Goal: Transaction & Acquisition: Purchase product/service

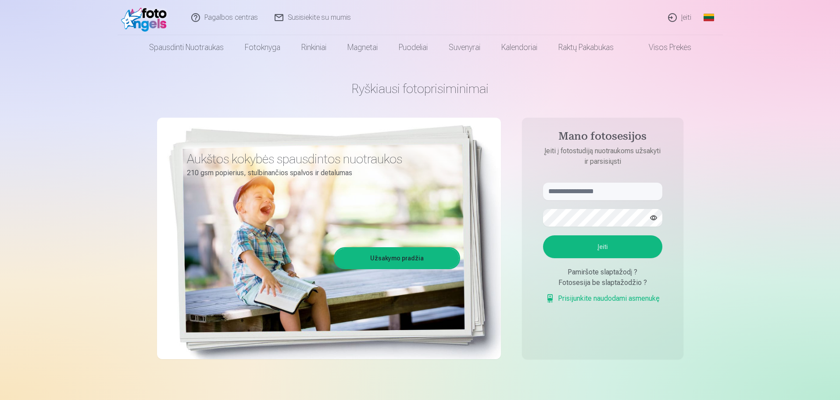
click at [688, 18] on link "Įeiti" at bounding box center [680, 17] width 40 height 35
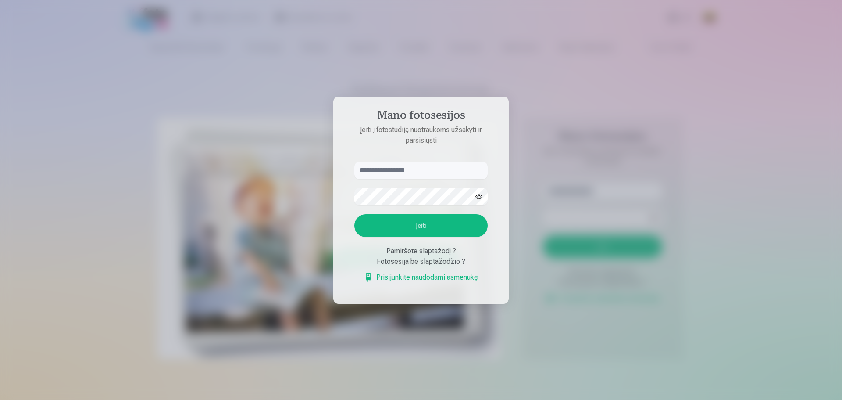
click at [410, 170] on input "text" at bounding box center [420, 170] width 133 height 18
type input "**********"
click at [420, 225] on button "Įeiti" at bounding box center [420, 225] width 133 height 23
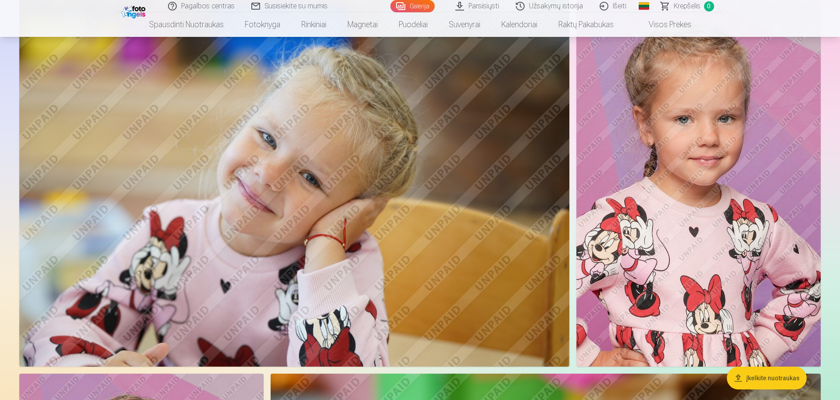
scroll to position [3554, 0]
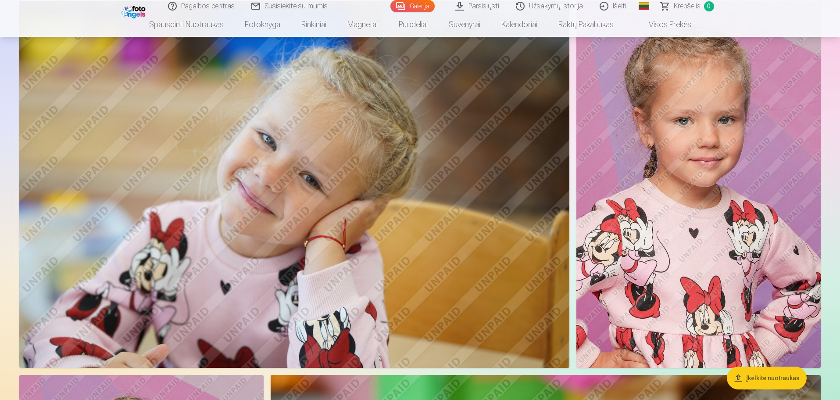
click at [555, 9] on link "Užsakymų istorija" at bounding box center [550, 6] width 84 height 12
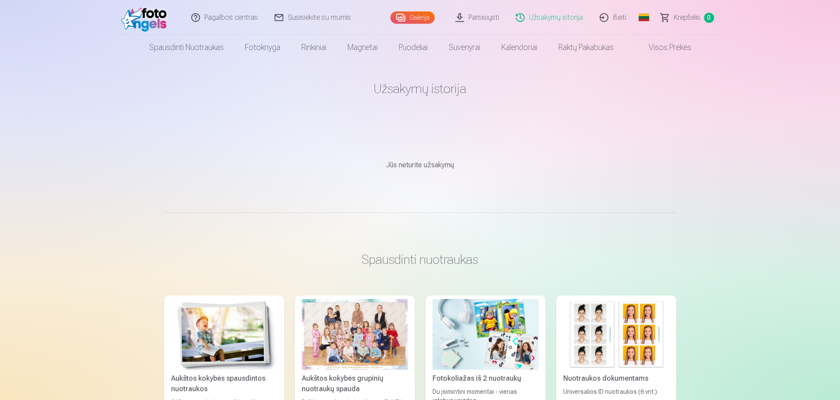
click at [487, 21] on link "Parsisiųsti" at bounding box center [477, 17] width 61 height 35
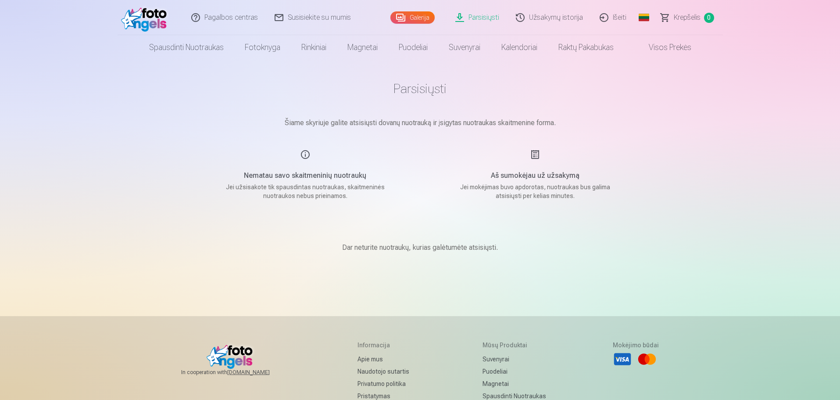
click at [567, 16] on link "Užsakymų istorija" at bounding box center [550, 17] width 84 height 35
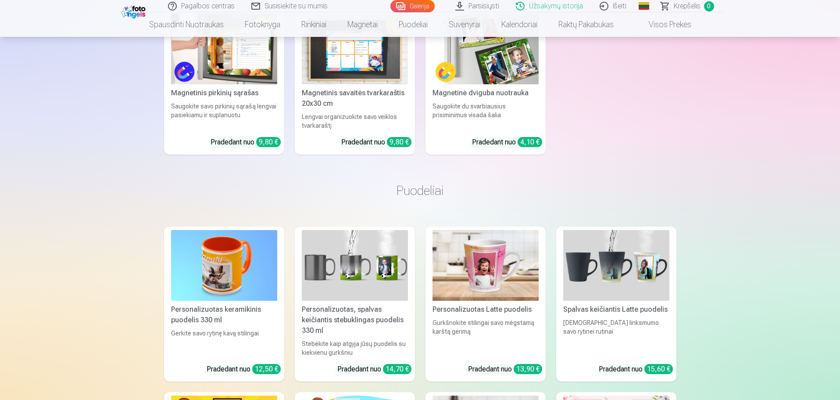
scroll to position [1360, 0]
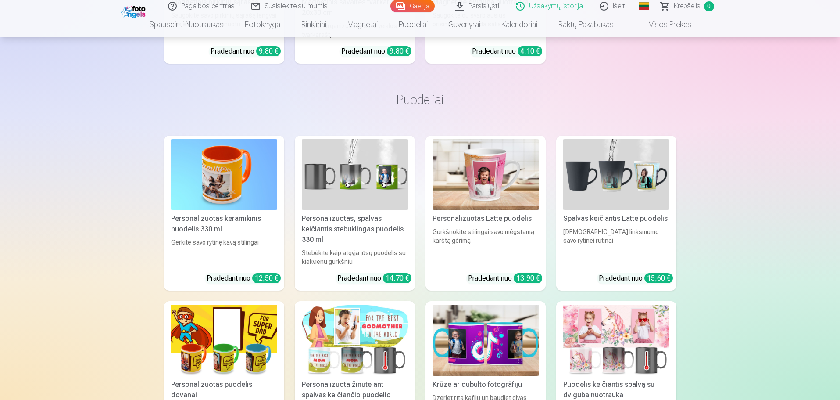
click at [607, 179] on img at bounding box center [616, 174] width 106 height 71
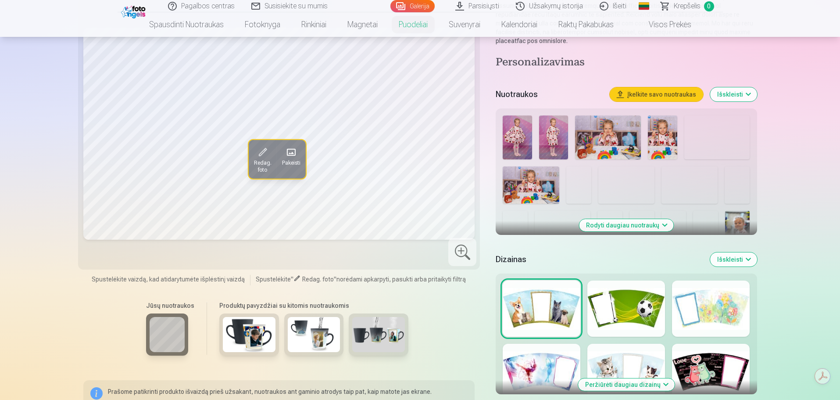
scroll to position [175, 0]
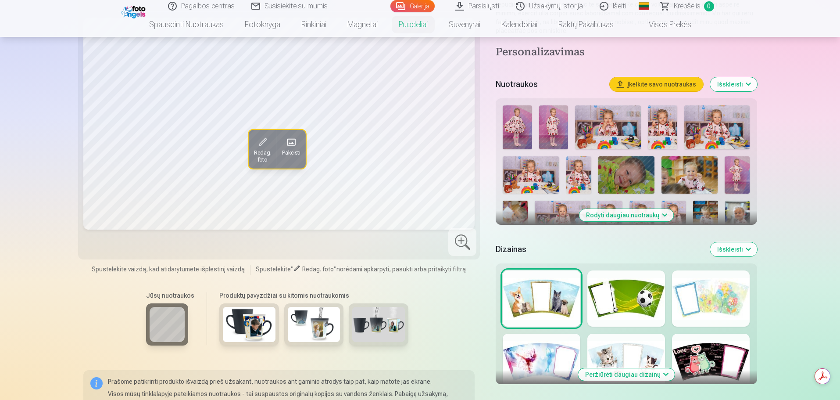
click at [723, 288] on div at bounding box center [711, 298] width 78 height 56
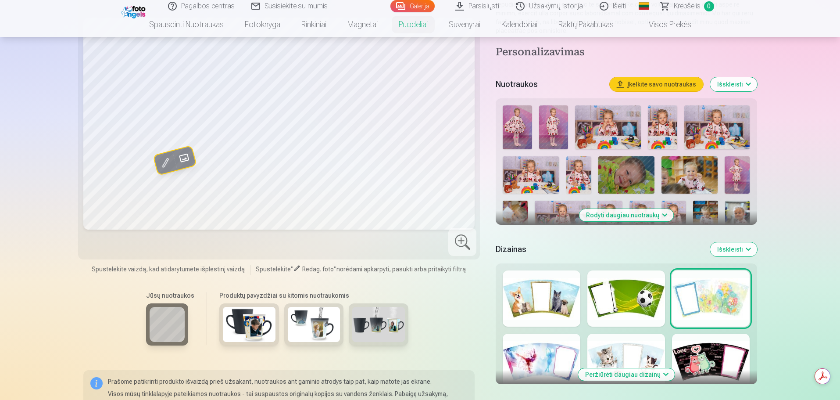
click at [604, 348] on div at bounding box center [626, 361] width 78 height 56
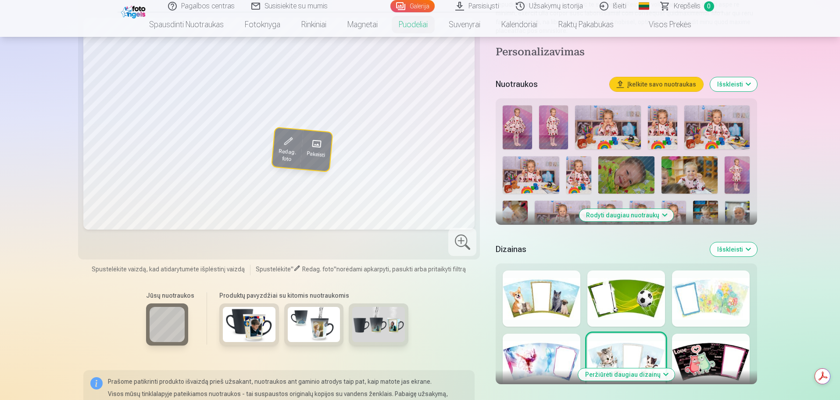
click at [533, 349] on div at bounding box center [542, 361] width 78 height 56
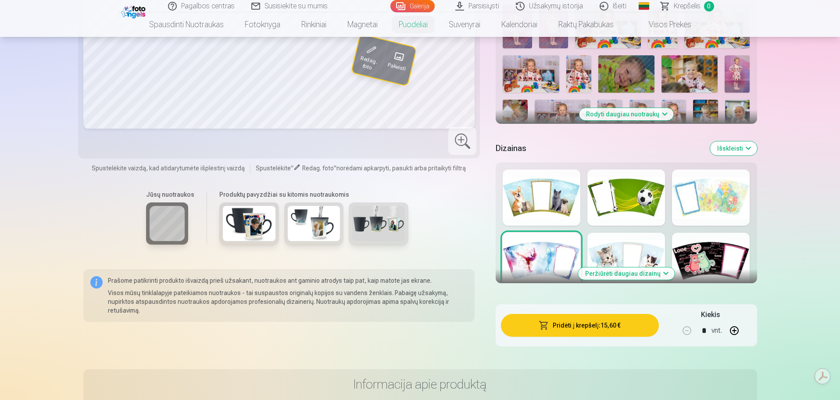
scroll to position [219, 0]
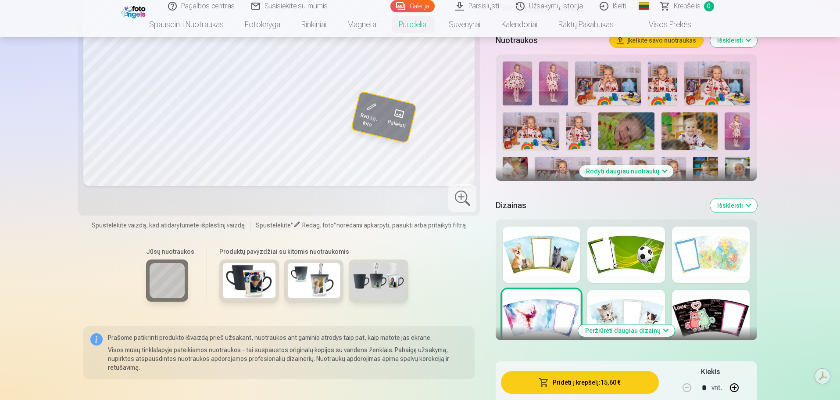
click at [556, 242] on div at bounding box center [542, 254] width 78 height 56
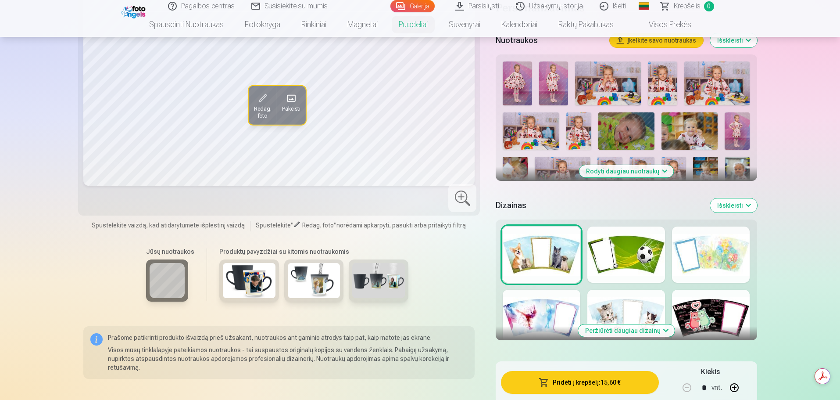
click at [636, 166] on button "Rodyti daugiau nuotraukų" at bounding box center [626, 171] width 94 height 12
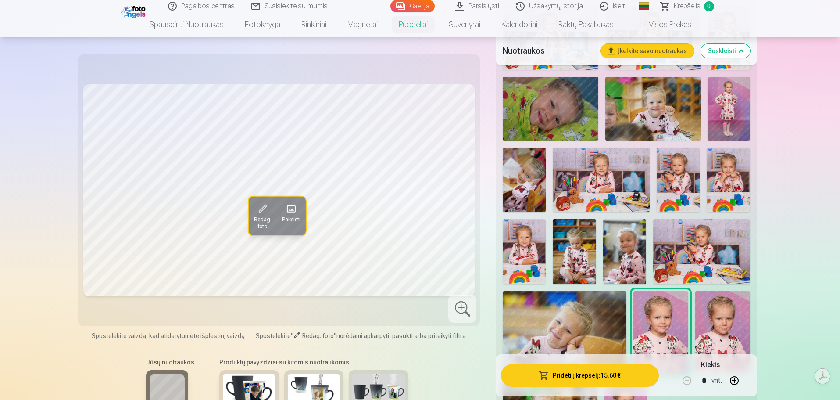
scroll to position [395, 0]
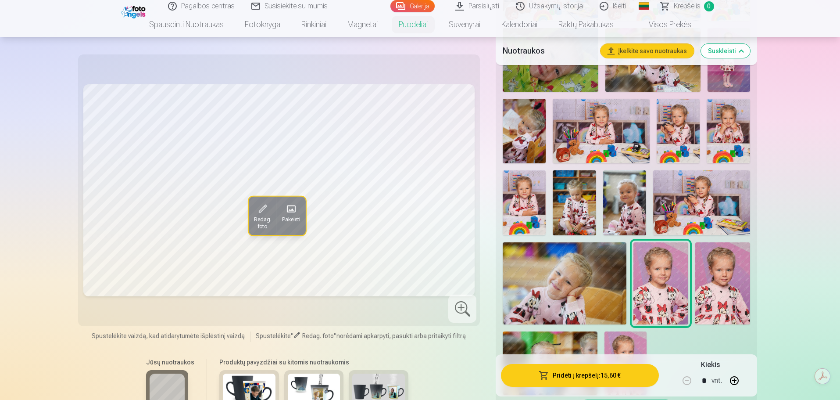
click at [582, 291] on img at bounding box center [564, 283] width 123 height 82
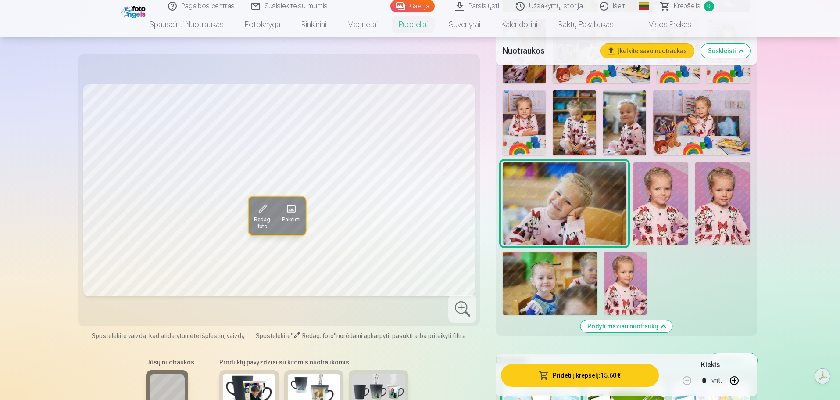
scroll to position [483, 0]
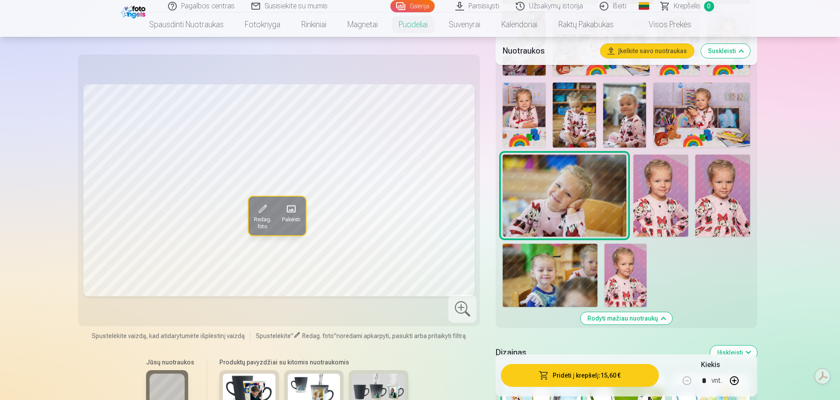
click at [629, 272] on img at bounding box center [626, 274] width 42 height 63
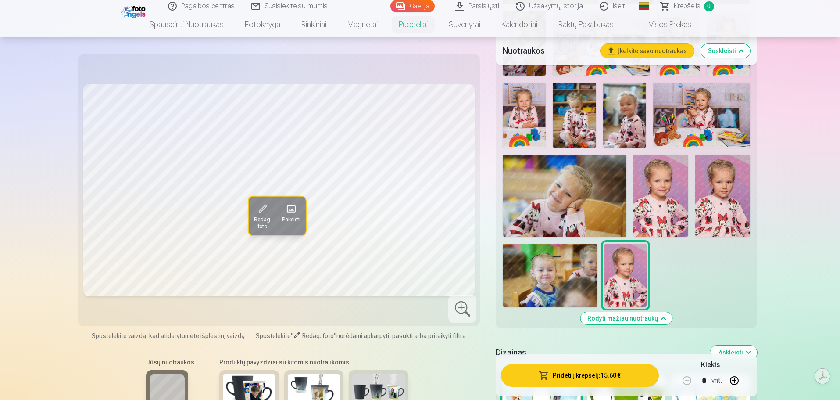
click at [554, 204] on img at bounding box center [564, 195] width 123 height 82
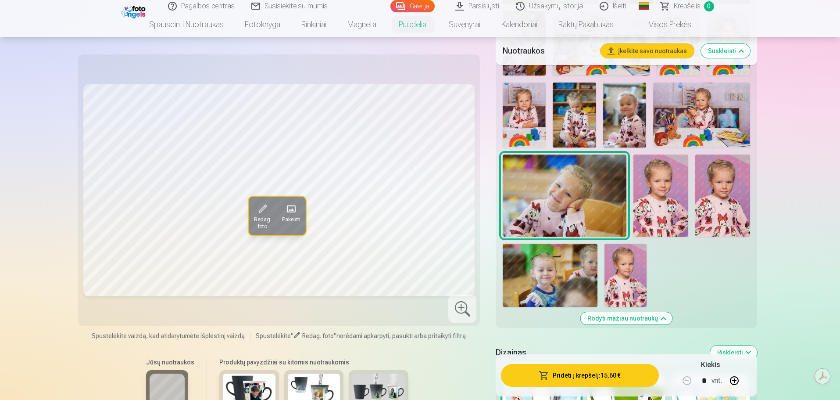
click at [651, 197] on img at bounding box center [661, 195] width 55 height 82
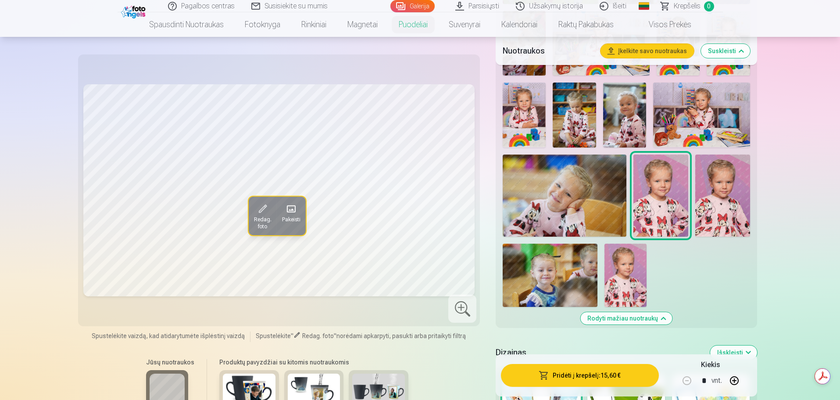
click at [725, 193] on img at bounding box center [722, 195] width 55 height 82
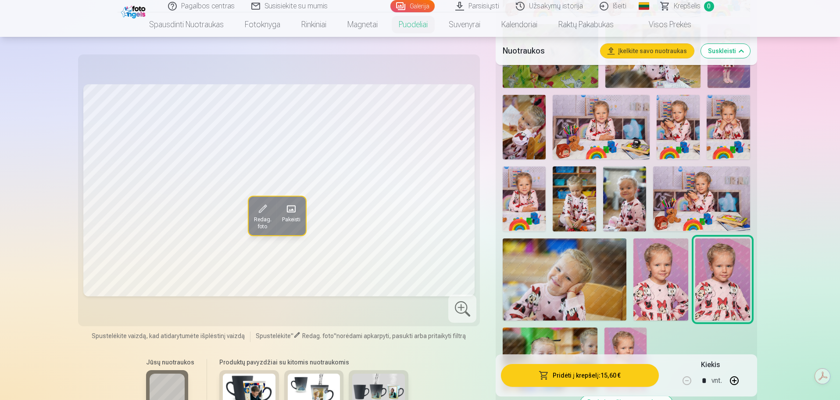
scroll to position [395, 0]
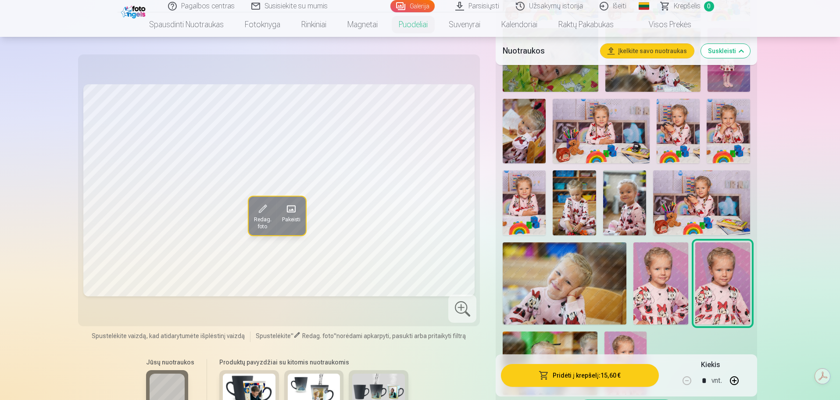
click at [523, 190] on img at bounding box center [524, 202] width 43 height 64
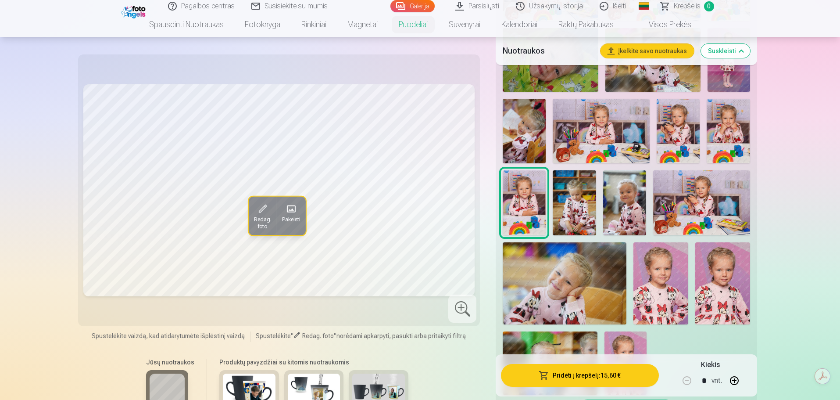
click at [619, 201] on img at bounding box center [624, 202] width 43 height 64
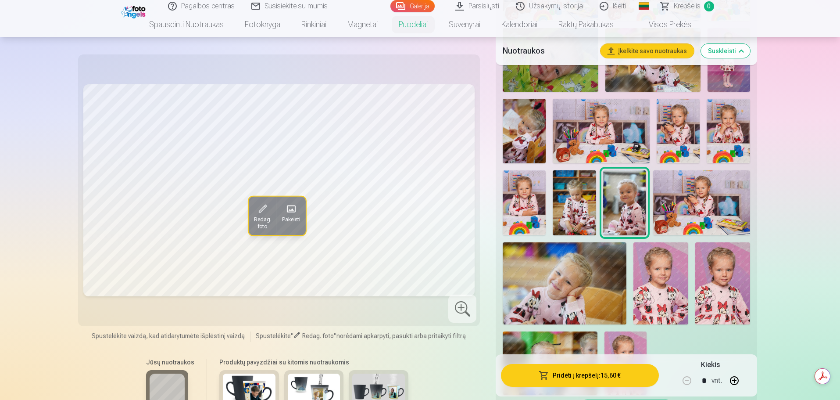
click at [716, 195] on img at bounding box center [701, 202] width 97 height 64
click at [733, 124] on img at bounding box center [728, 131] width 43 height 64
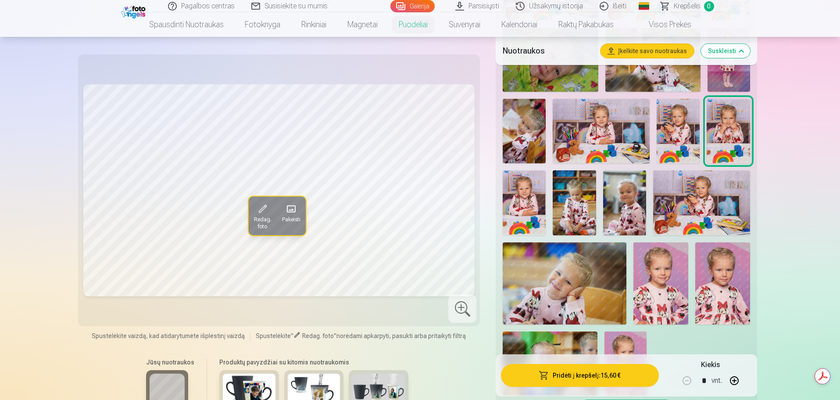
click at [673, 115] on img at bounding box center [678, 131] width 43 height 64
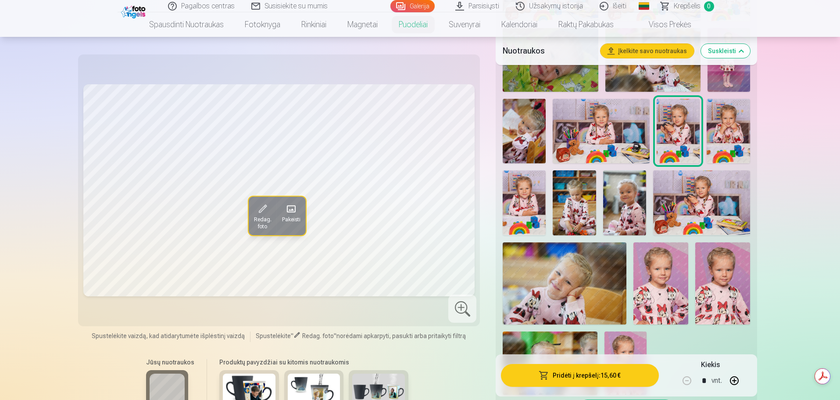
click at [594, 118] on img at bounding box center [601, 131] width 97 height 64
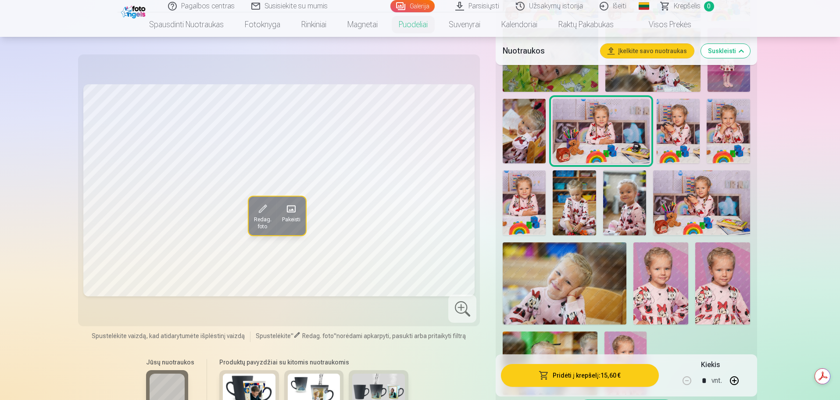
click at [531, 125] on img at bounding box center [524, 131] width 43 height 64
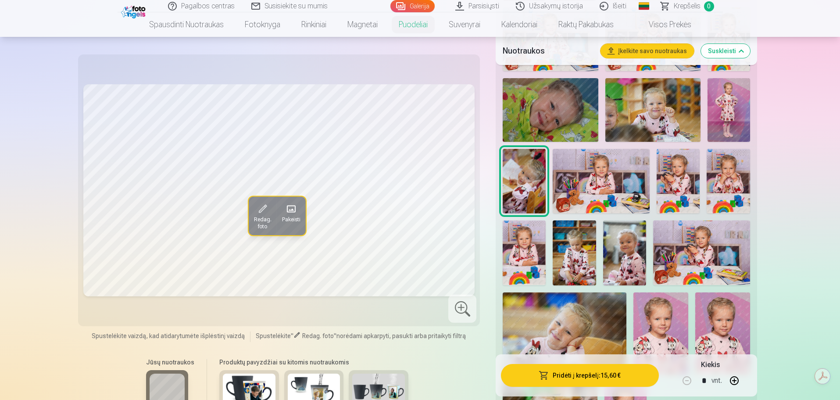
scroll to position [307, 0]
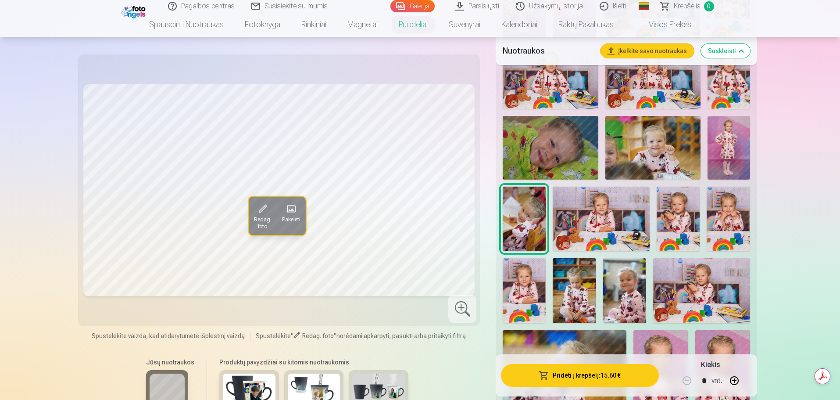
click at [729, 144] on img at bounding box center [729, 148] width 43 height 64
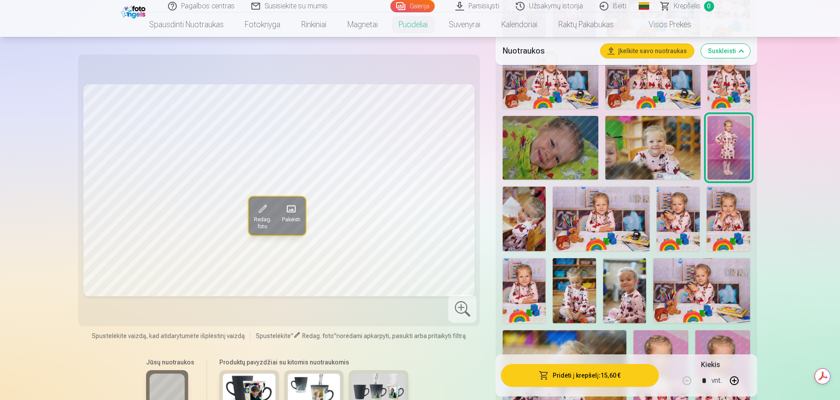
click at [663, 131] on img at bounding box center [652, 148] width 95 height 64
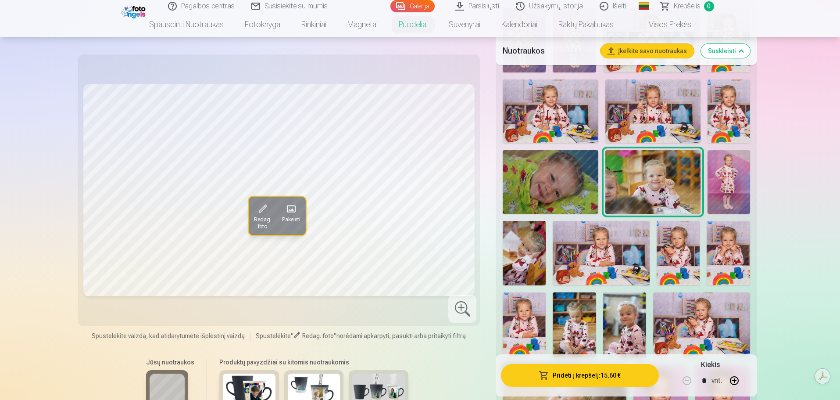
scroll to position [263, 0]
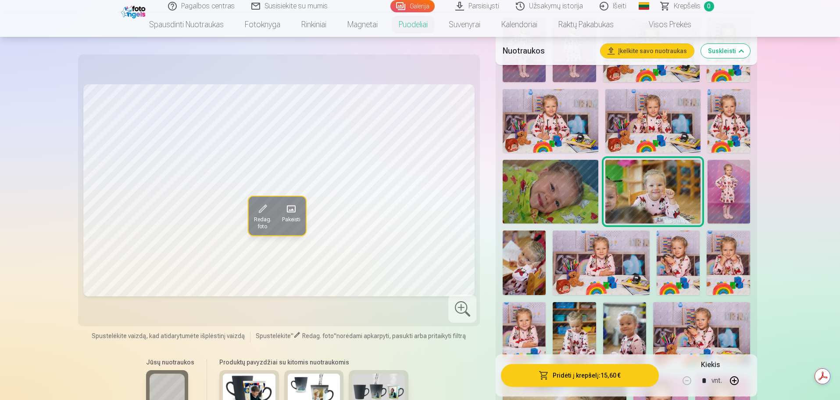
click at [730, 110] on img at bounding box center [729, 121] width 43 height 64
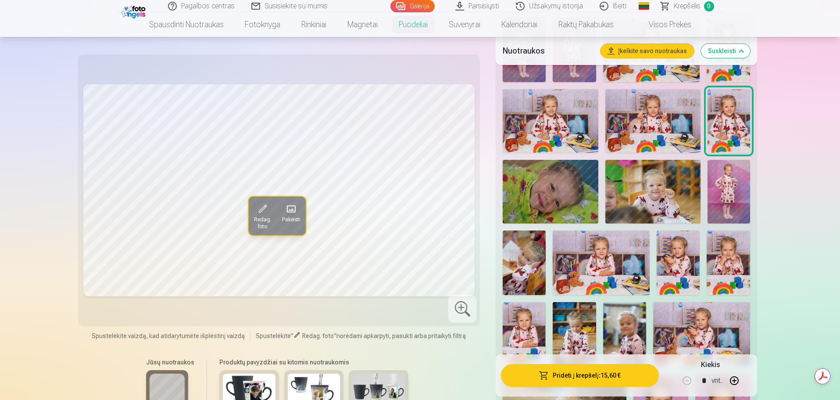
click at [660, 126] on img at bounding box center [652, 121] width 95 height 64
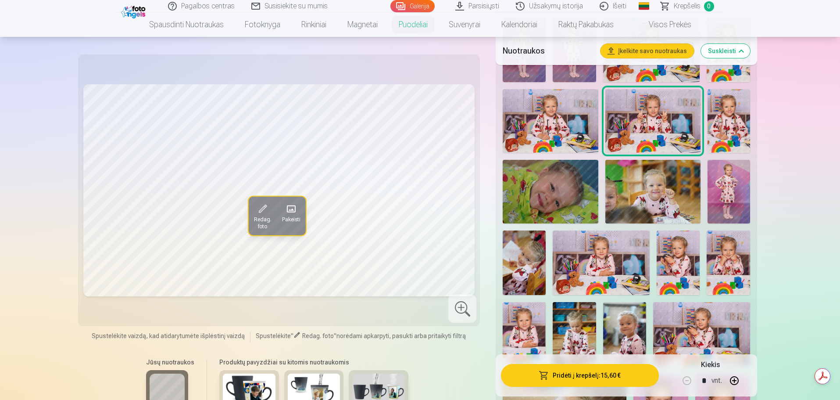
click at [548, 117] on img at bounding box center [550, 121] width 95 height 64
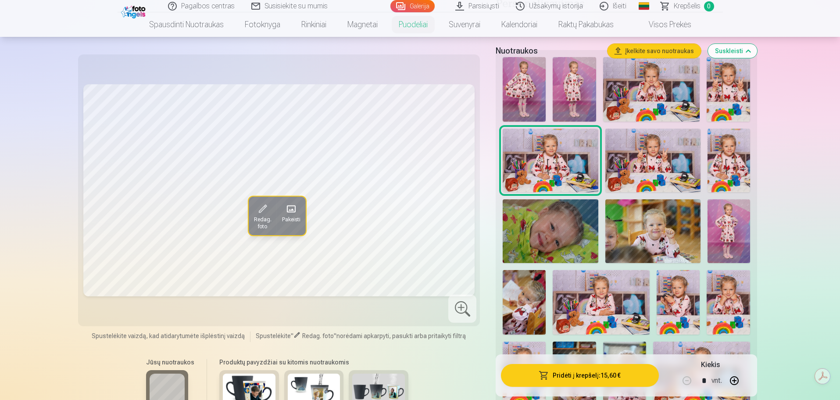
scroll to position [132, 0]
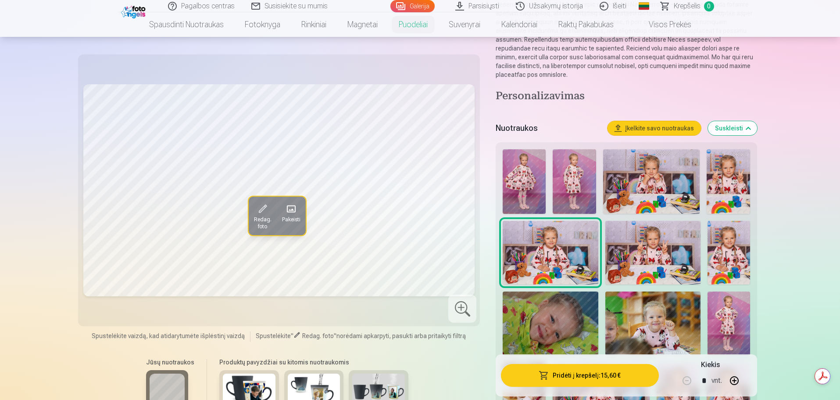
click at [722, 161] on img at bounding box center [728, 181] width 43 height 64
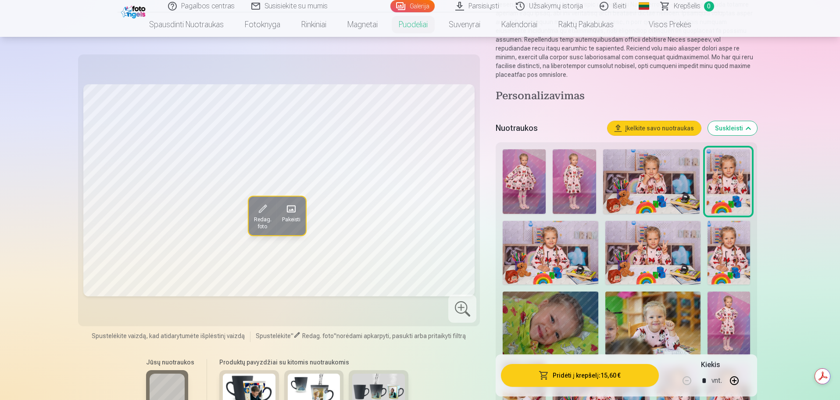
click at [669, 167] on img at bounding box center [651, 181] width 97 height 64
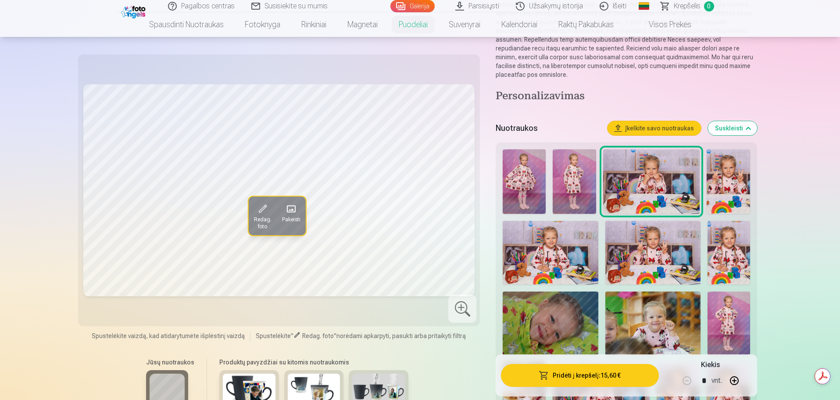
click at [575, 174] on img at bounding box center [574, 181] width 43 height 64
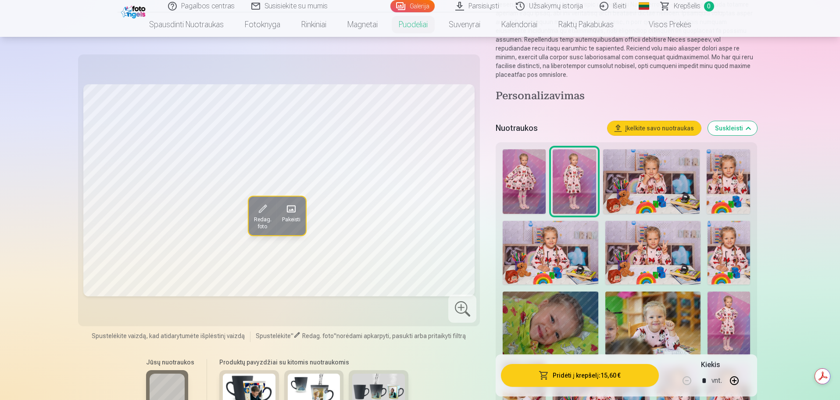
click at [519, 181] on img at bounding box center [524, 181] width 43 height 64
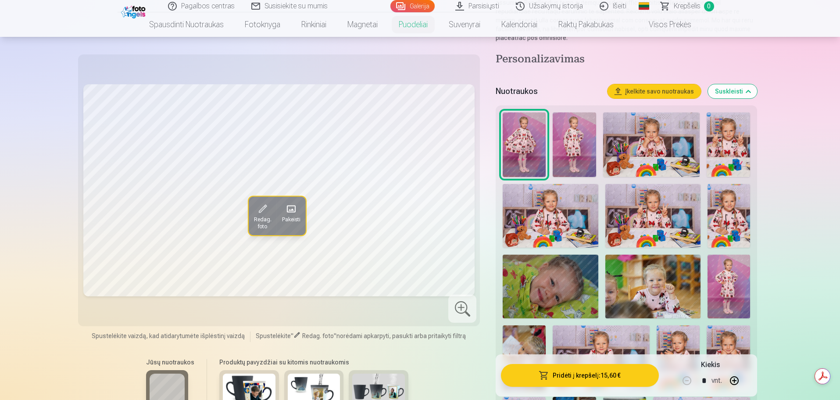
scroll to position [219, 0]
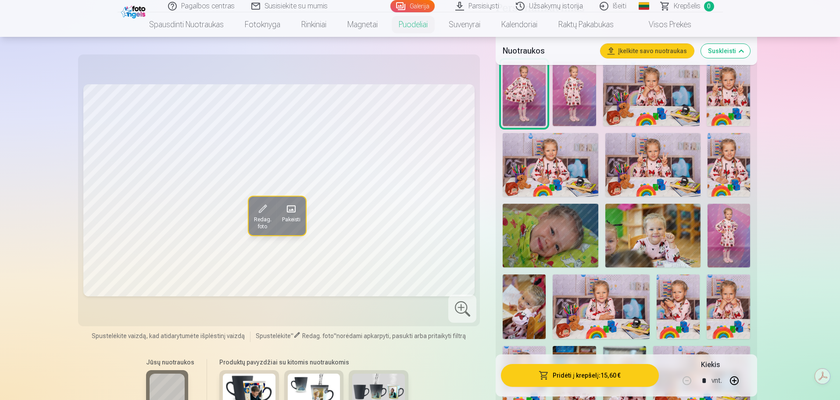
click at [655, 230] on img at bounding box center [652, 236] width 95 height 64
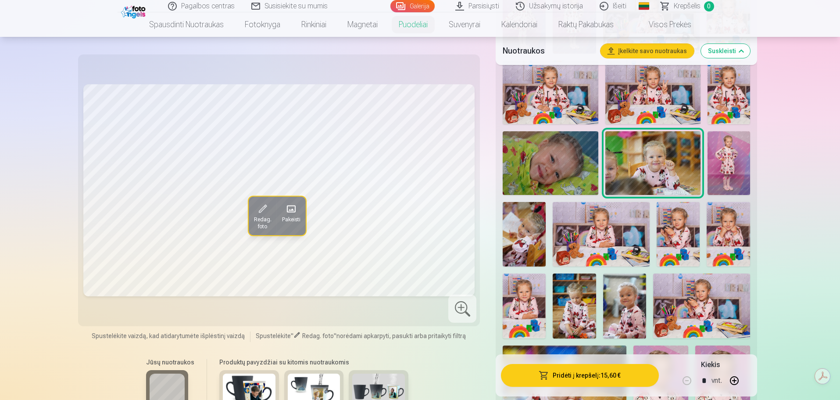
scroll to position [307, 0]
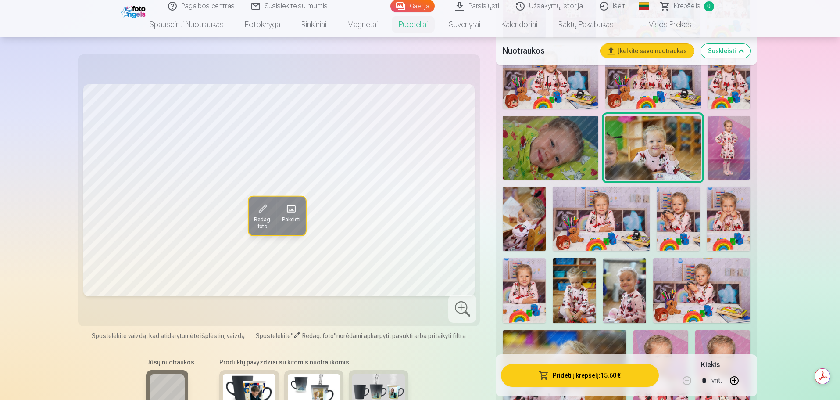
click at [626, 289] on img at bounding box center [624, 290] width 43 height 64
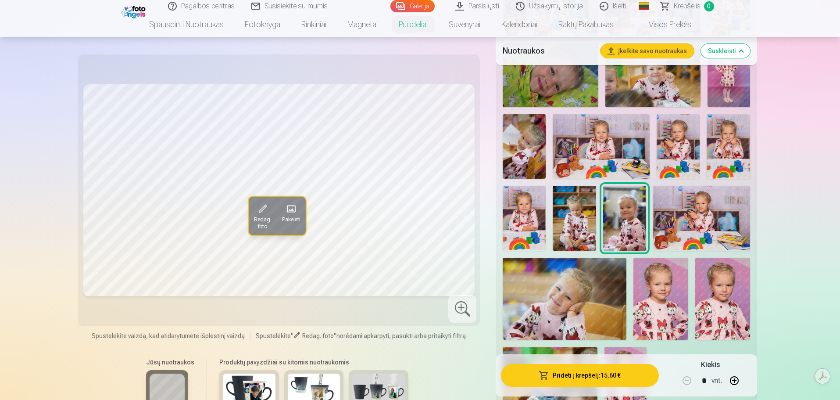
scroll to position [395, 0]
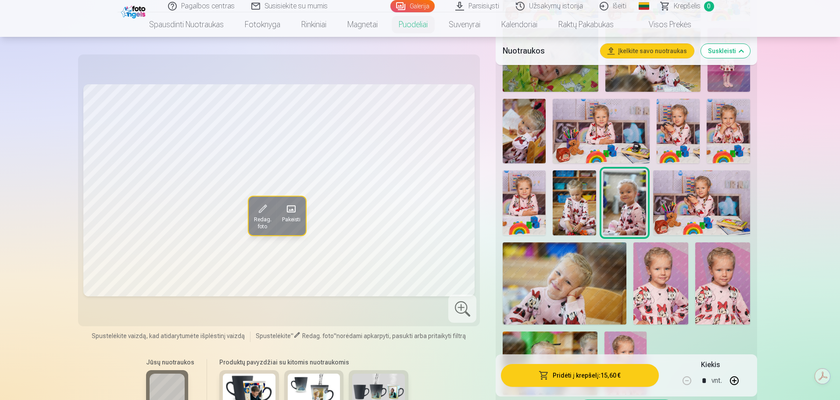
click at [584, 290] on img at bounding box center [564, 283] width 123 height 82
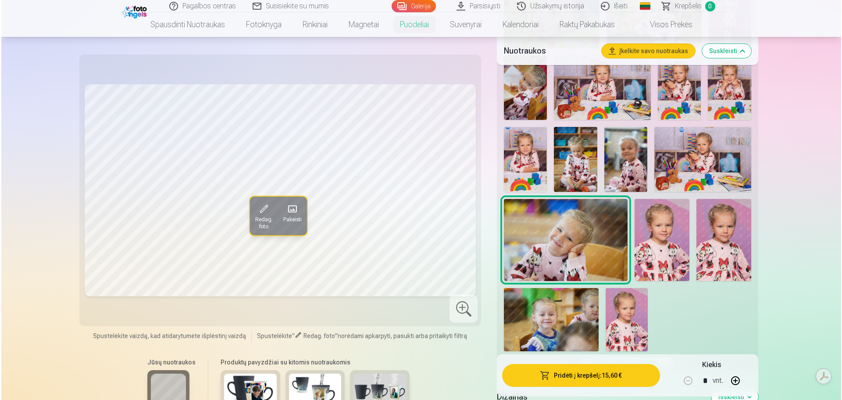
scroll to position [439, 0]
click at [634, 310] on img at bounding box center [626, 318] width 42 height 63
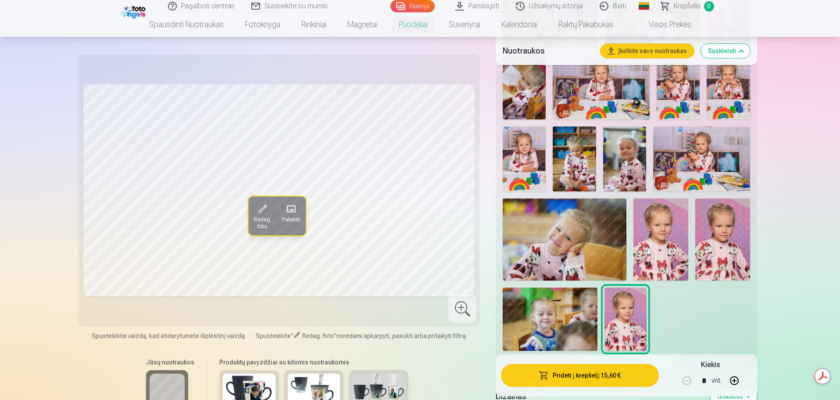
click at [680, 254] on img at bounding box center [661, 239] width 55 height 82
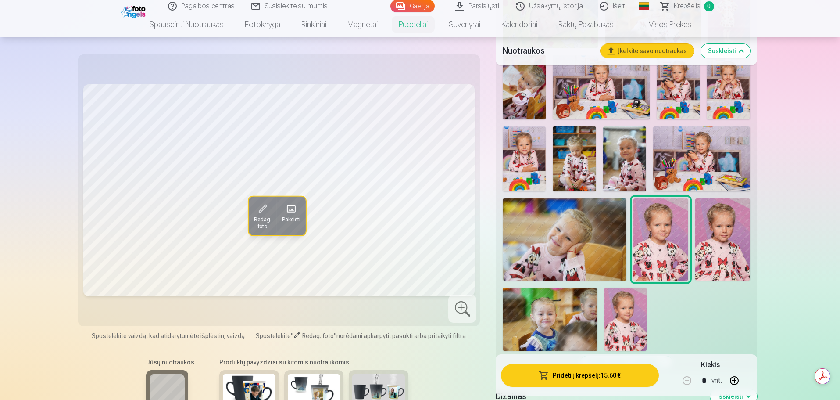
click at [609, 374] on button "Pridėti į krepšelį : 15,60 €" at bounding box center [580, 375] width 158 height 23
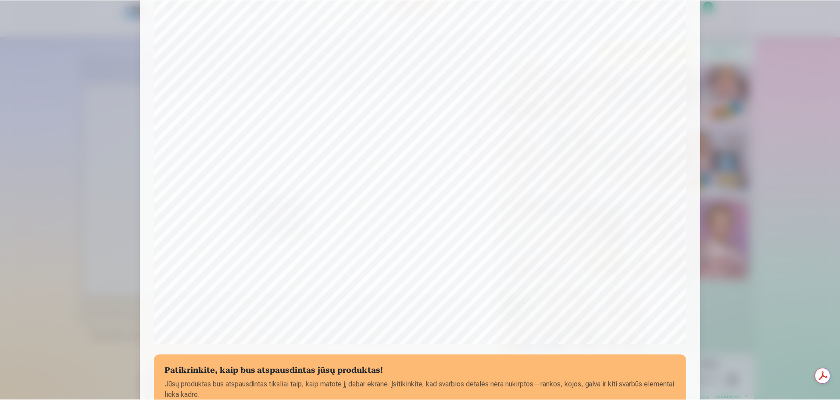
scroll to position [219, 0]
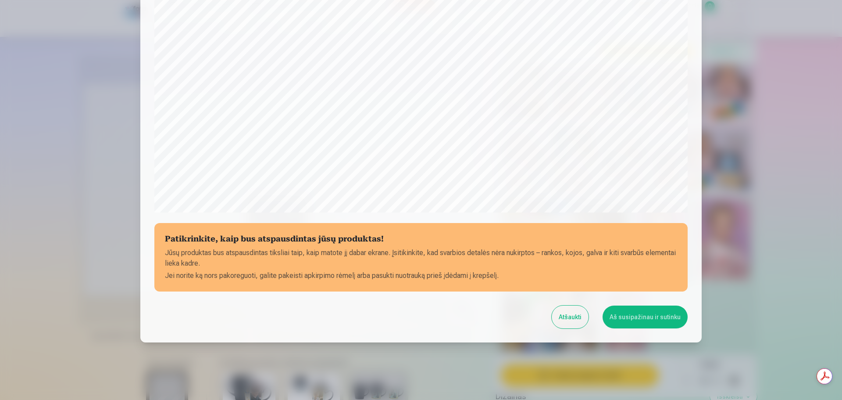
click at [623, 314] on button "Aš susipažinau ir sutinku" at bounding box center [645, 316] width 85 height 23
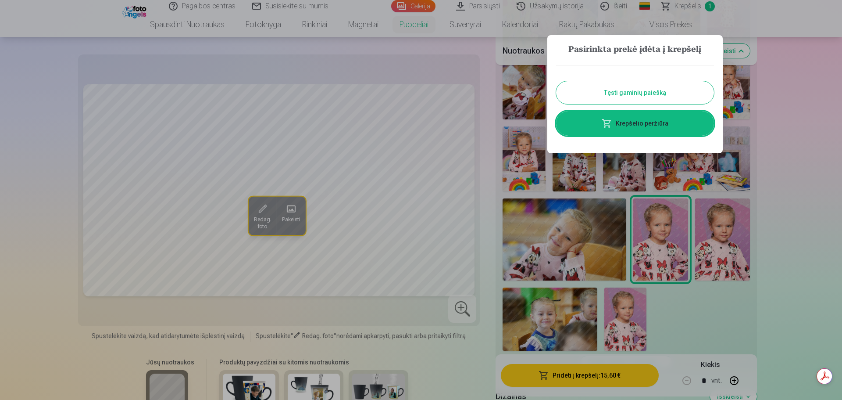
click at [628, 94] on button "Tęsti gaminių paiešką" at bounding box center [635, 92] width 158 height 23
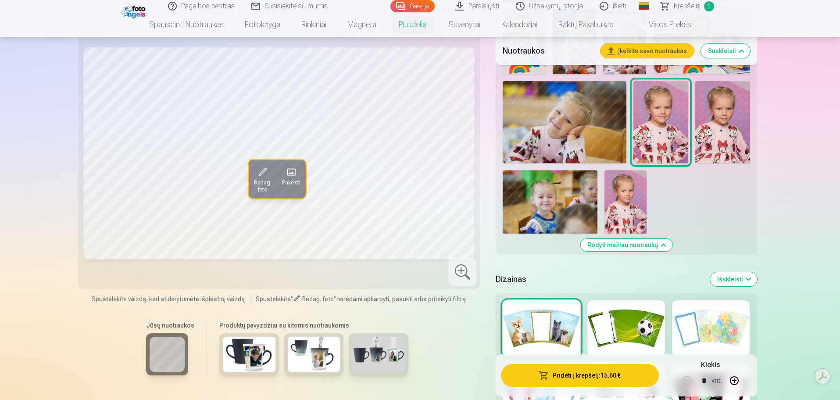
scroll to position [614, 0]
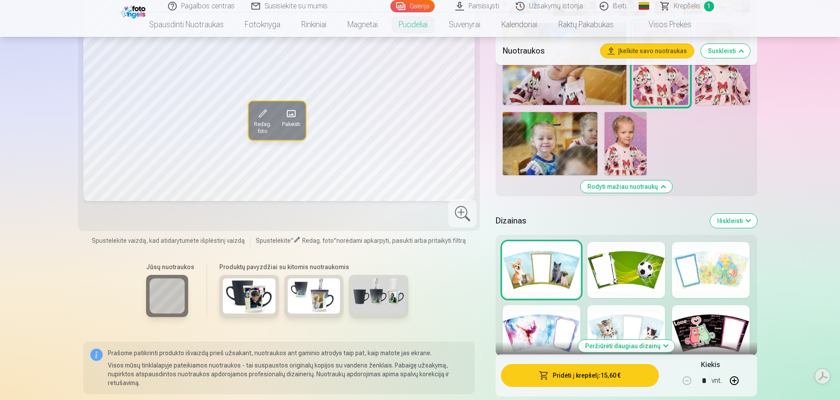
click at [540, 332] on div at bounding box center [542, 333] width 78 height 56
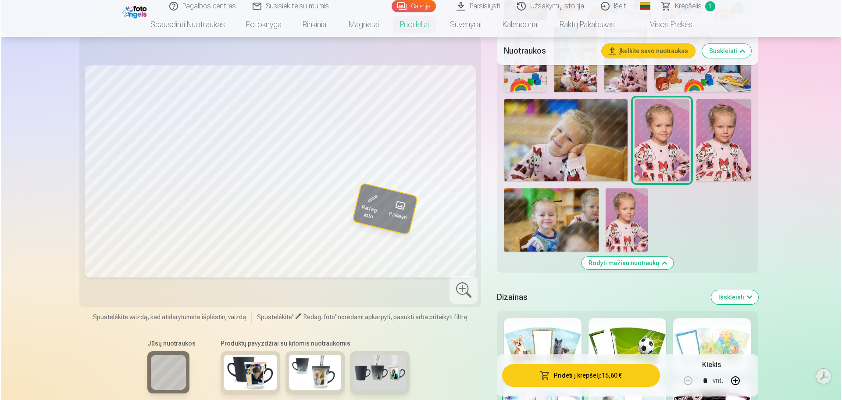
scroll to position [526, 0]
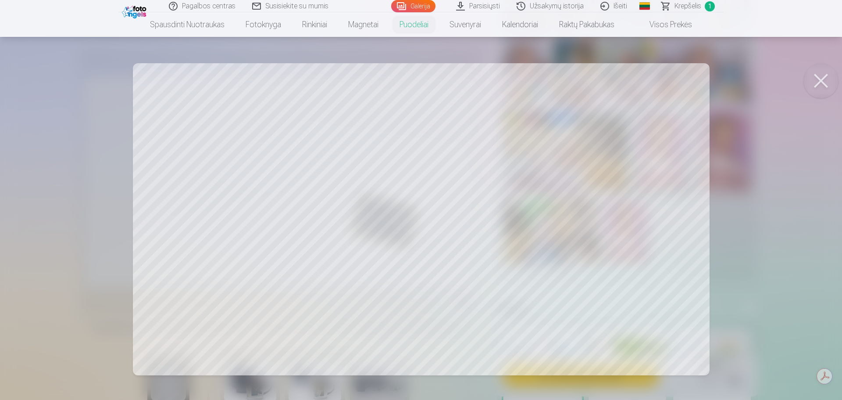
click at [546, 276] on div at bounding box center [421, 200] width 842 height 400
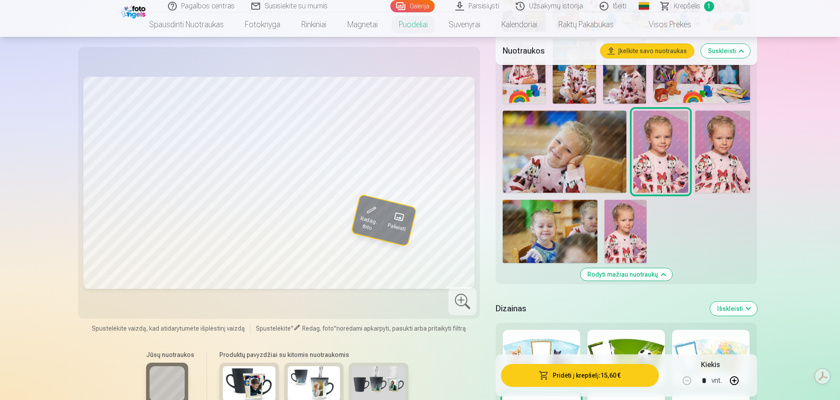
click at [367, 222] on span "Redag. foto" at bounding box center [368, 224] width 20 height 18
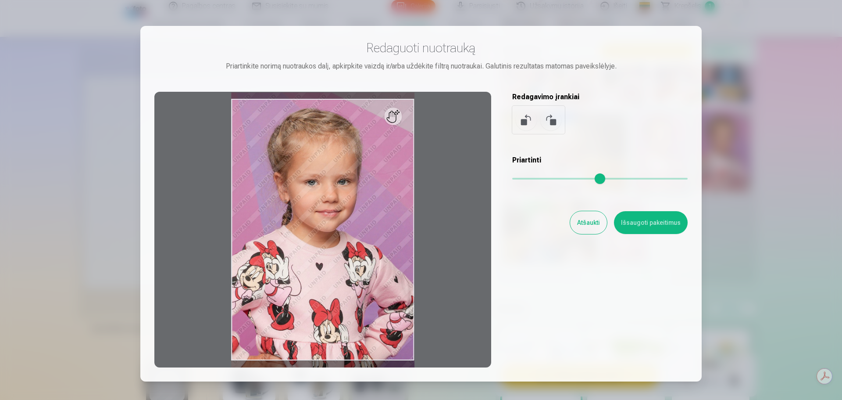
click at [588, 222] on button "Atšaukti" at bounding box center [588, 222] width 37 height 23
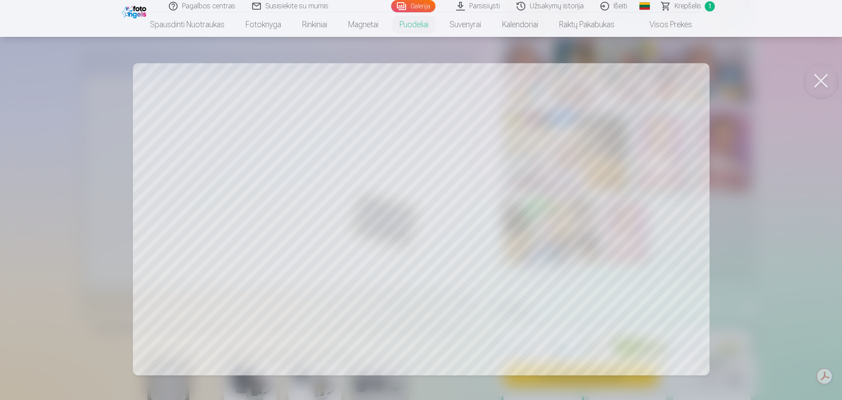
click at [442, 197] on div at bounding box center [421, 200] width 842 height 400
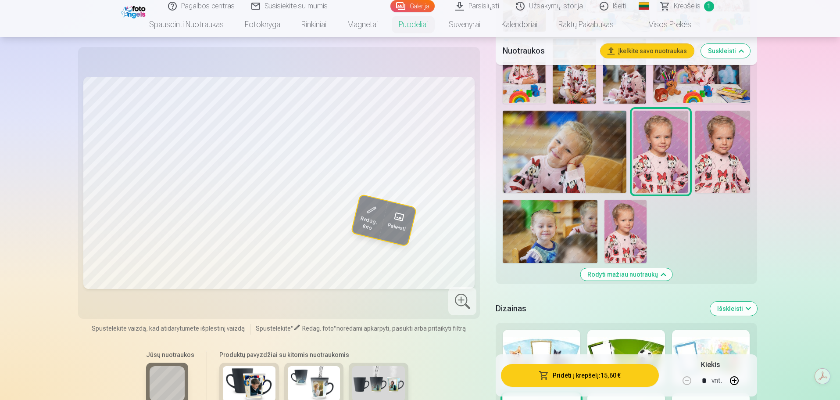
click at [407, 209] on button "Pakeisti" at bounding box center [397, 223] width 37 height 44
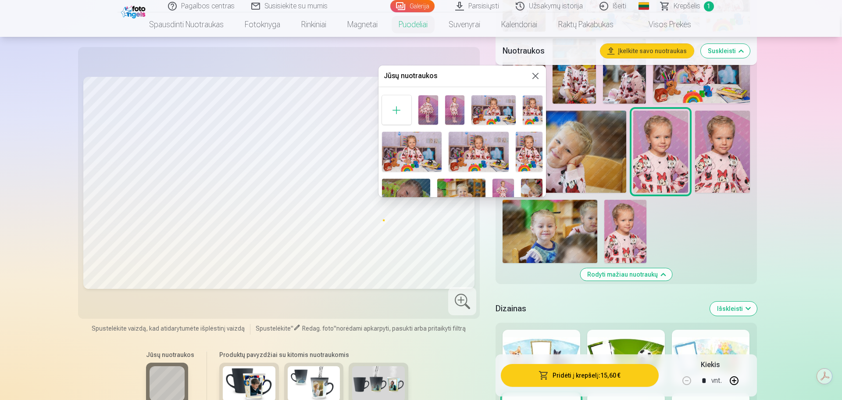
click at [372, 245] on div at bounding box center [421, 200] width 842 height 400
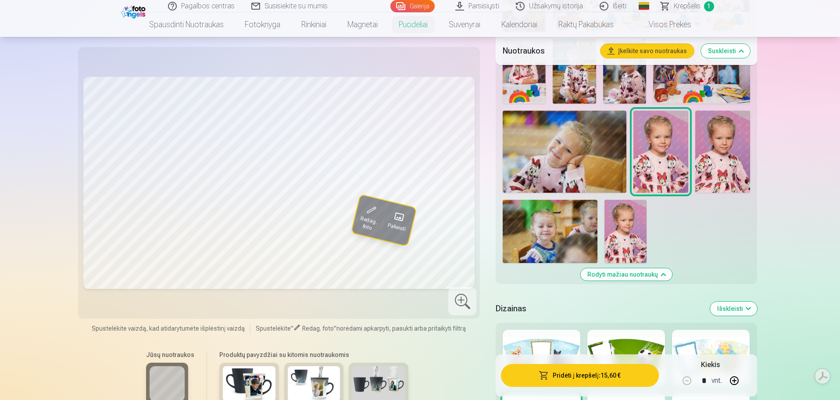
click at [375, 215] on span at bounding box center [371, 209] width 17 height 17
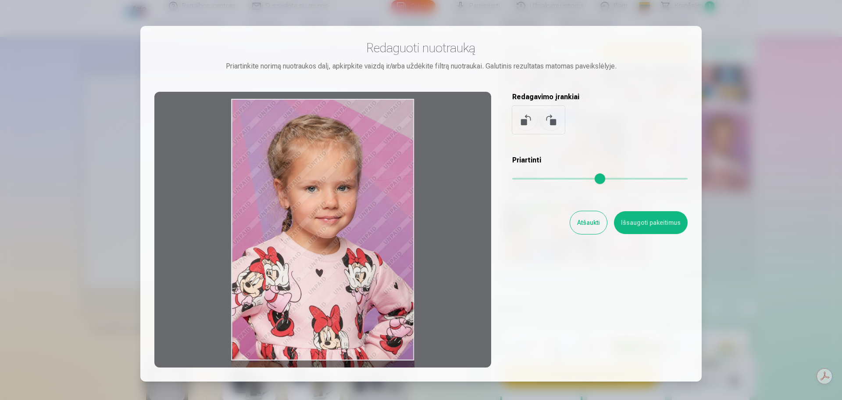
drag, startPoint x: 416, startPoint y: 168, endPoint x: 373, endPoint y: 197, distance: 52.3
click at [382, 201] on div at bounding box center [322, 230] width 337 height 276
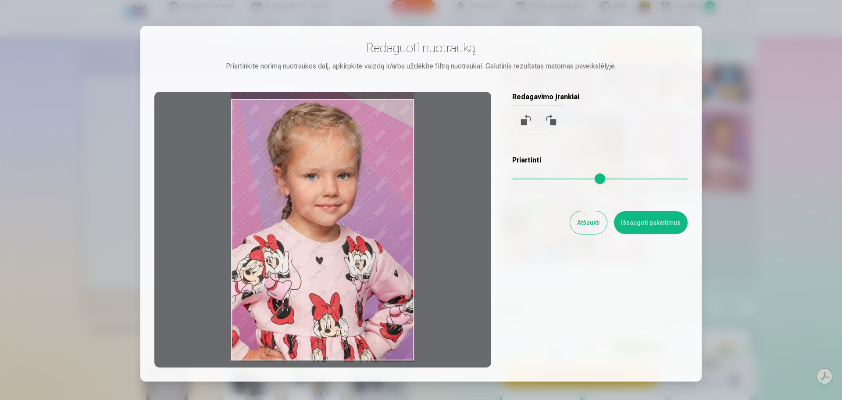
drag, startPoint x: 367, startPoint y: 195, endPoint x: 369, endPoint y: 183, distance: 12.5
click at [369, 183] on div at bounding box center [322, 230] width 337 height 276
click at [525, 118] on button at bounding box center [526, 119] width 21 height 21
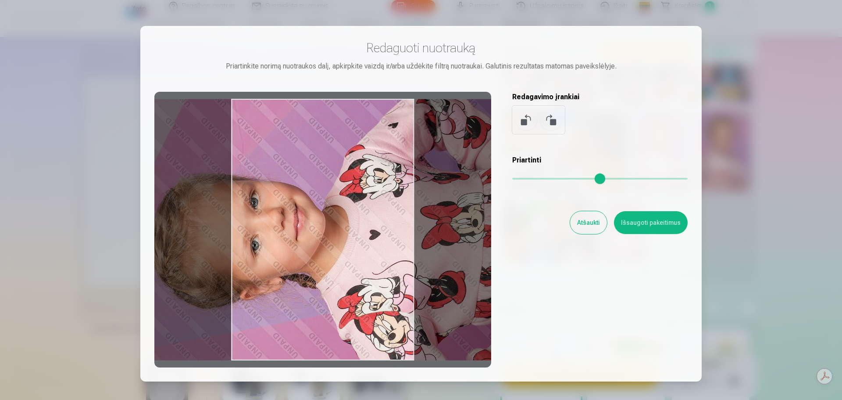
click at [552, 123] on button at bounding box center [551, 119] width 21 height 21
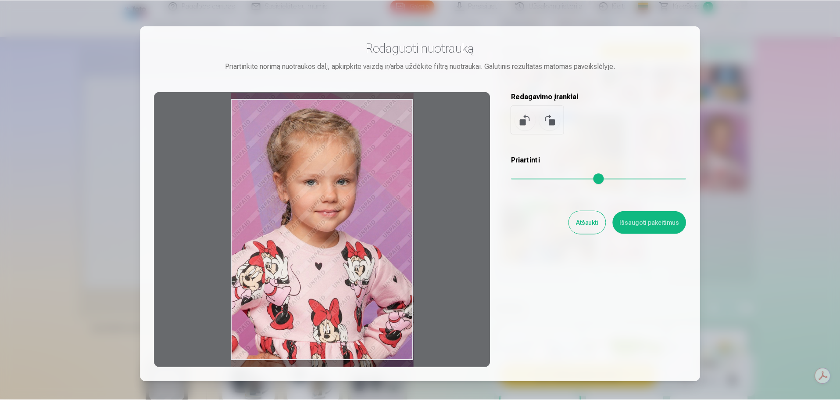
scroll to position [44, 0]
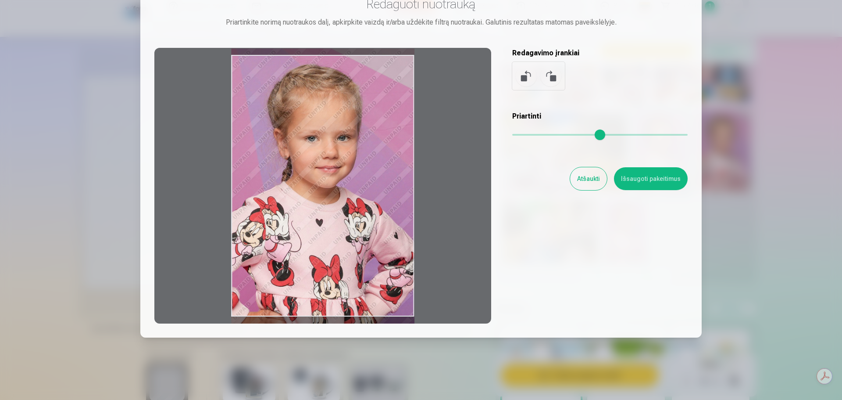
click at [635, 180] on button "Išsaugoti pakeitimus" at bounding box center [651, 178] width 74 height 23
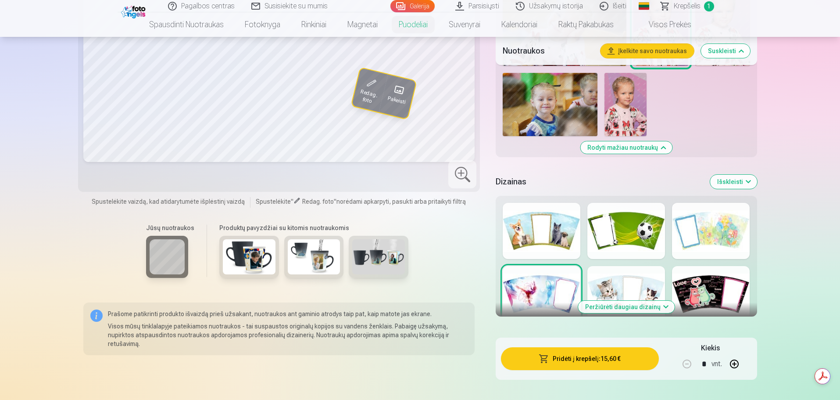
scroll to position [658, 0]
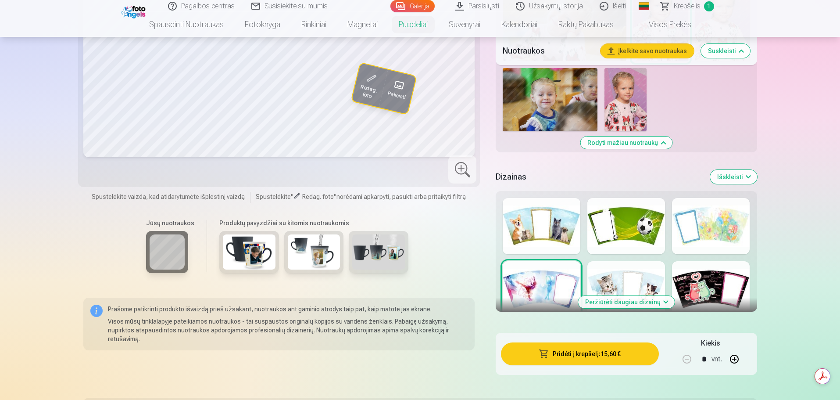
click at [619, 272] on div at bounding box center [626, 289] width 78 height 56
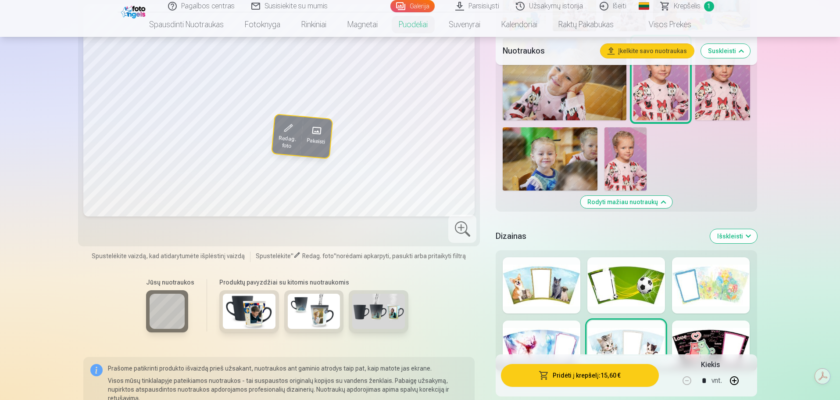
scroll to position [614, 0]
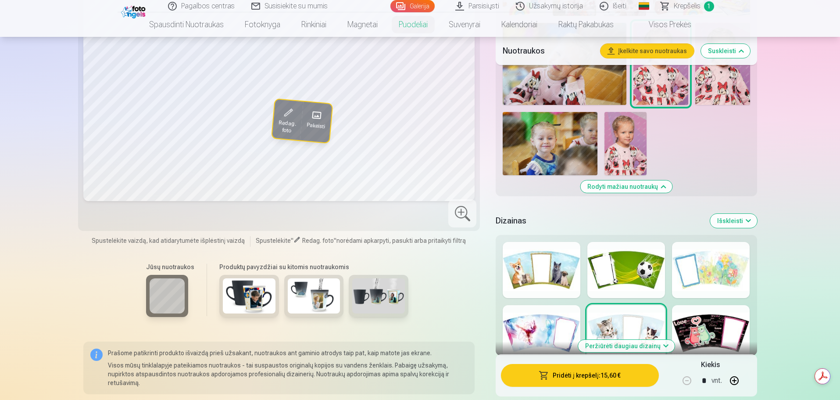
click at [693, 323] on div at bounding box center [711, 333] width 78 height 56
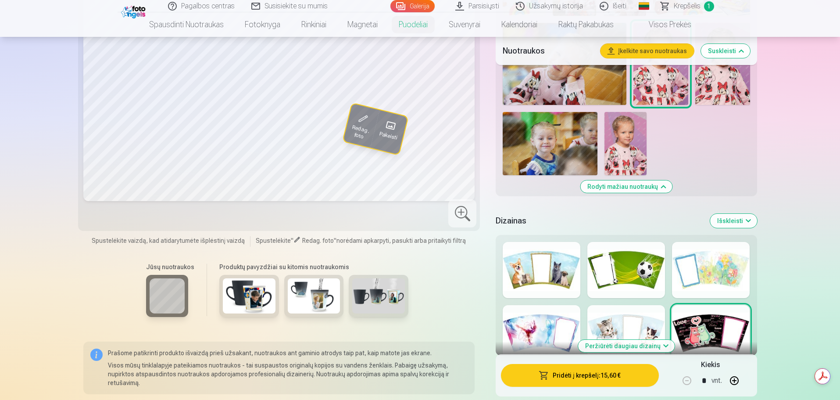
click at [716, 280] on div at bounding box center [711, 270] width 78 height 56
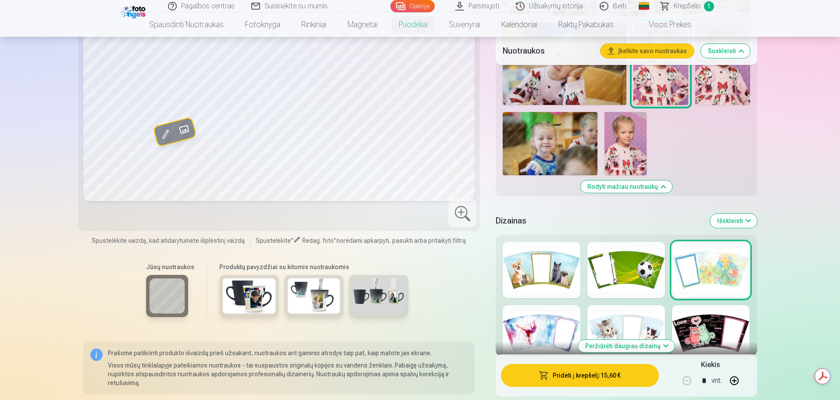
click at [721, 258] on div at bounding box center [711, 270] width 78 height 56
click at [533, 318] on div at bounding box center [542, 333] width 78 height 56
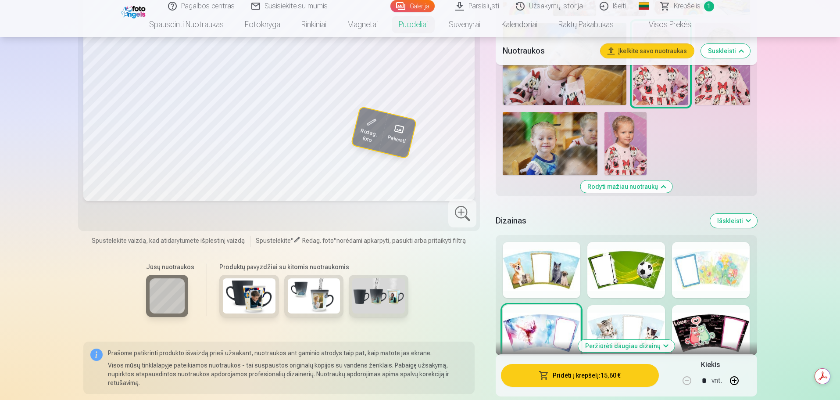
click at [626, 264] on div at bounding box center [626, 270] width 78 height 56
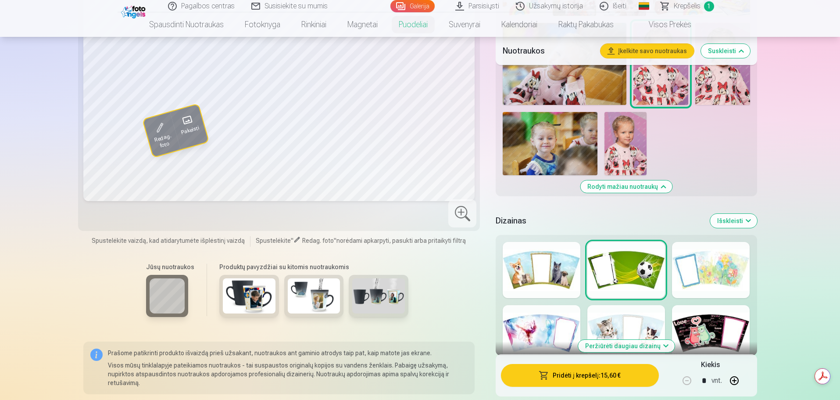
click at [629, 316] on div at bounding box center [626, 333] width 78 height 56
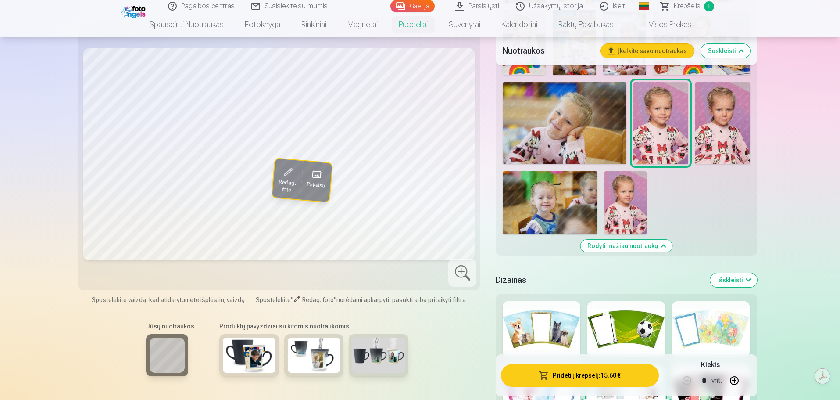
scroll to position [570, 0]
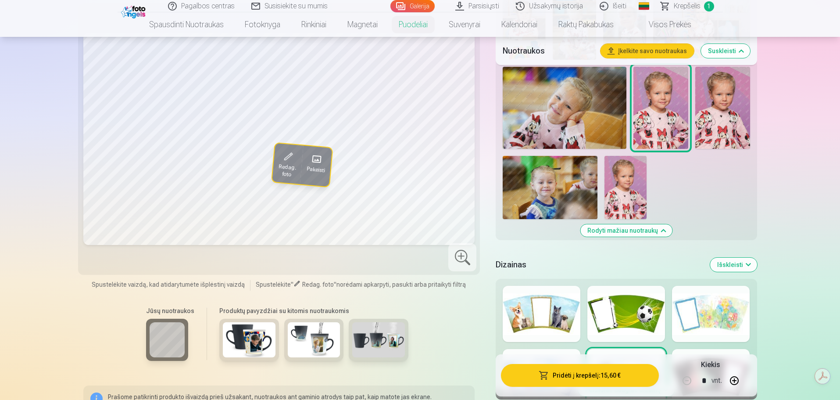
click at [241, 336] on img at bounding box center [249, 339] width 53 height 35
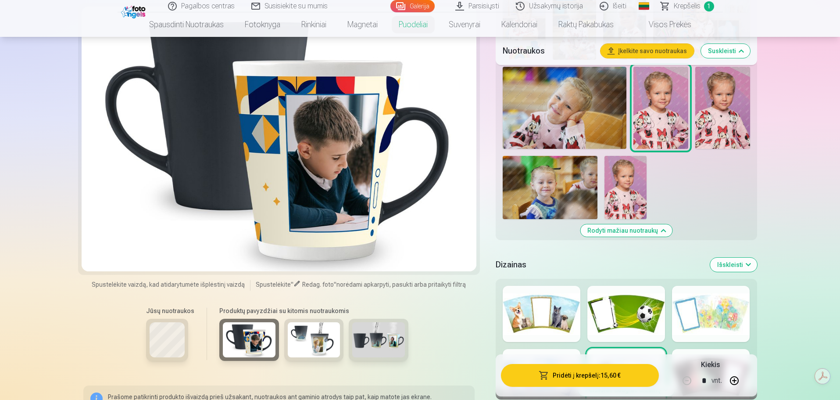
click at [323, 341] on img at bounding box center [314, 339] width 53 height 35
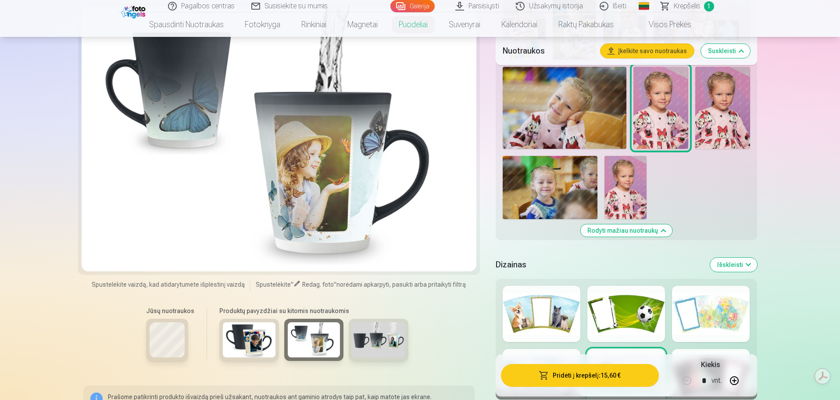
click at [394, 351] on img at bounding box center [378, 339] width 53 height 35
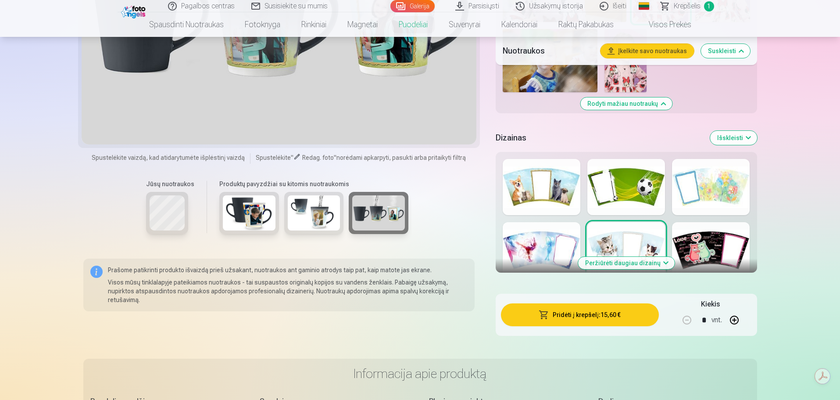
scroll to position [702, 0]
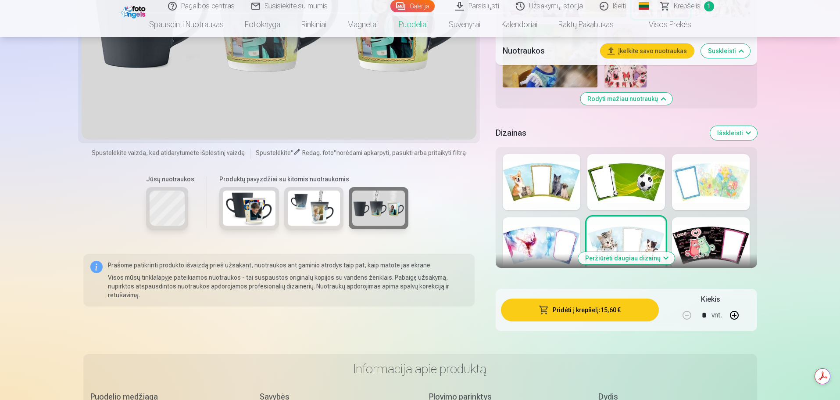
click at [740, 126] on button "Išskleisti" at bounding box center [733, 133] width 47 height 14
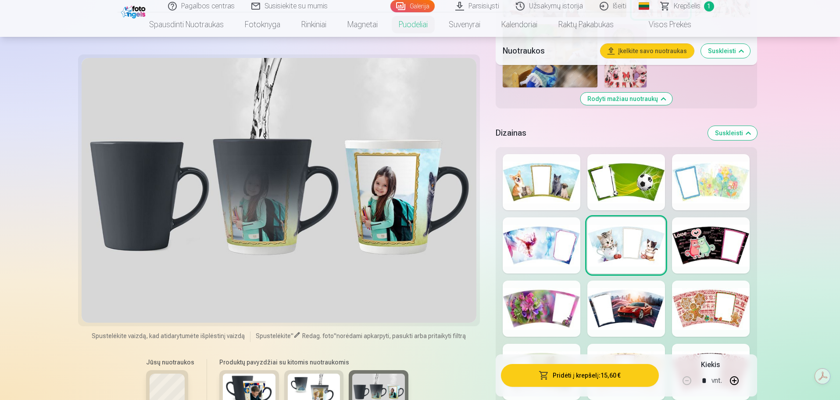
scroll to position [834, 0]
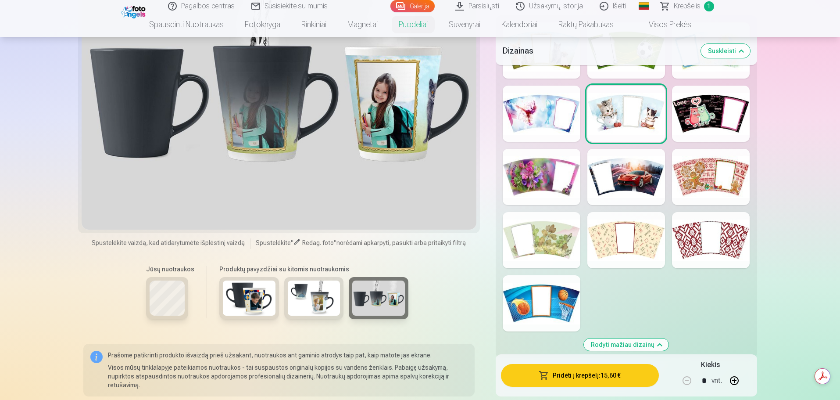
click at [519, 172] on div at bounding box center [542, 177] width 78 height 56
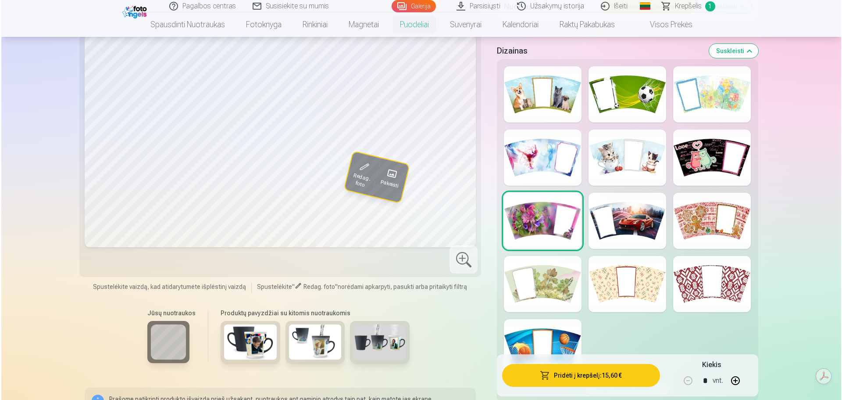
scroll to position [746, 0]
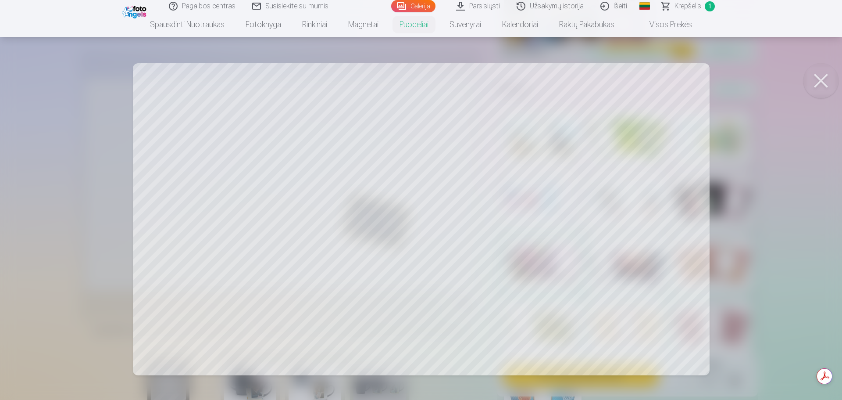
click at [487, 206] on div at bounding box center [421, 200] width 842 height 400
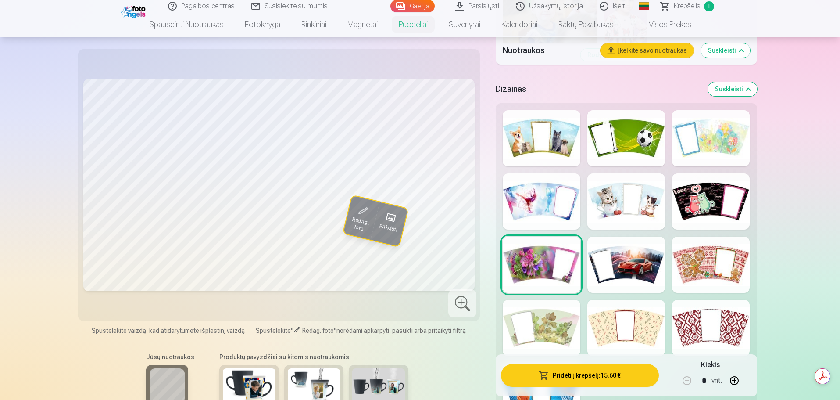
click at [584, 381] on button "Pridėti į krepšelį : 15,60 €" at bounding box center [580, 375] width 158 height 23
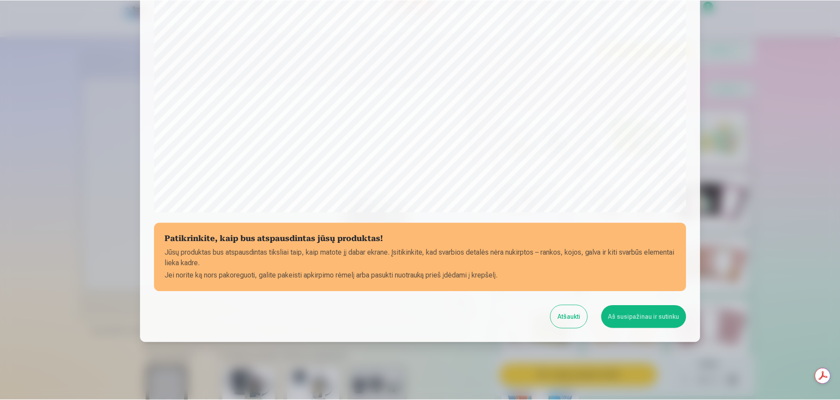
scroll to position [232, 0]
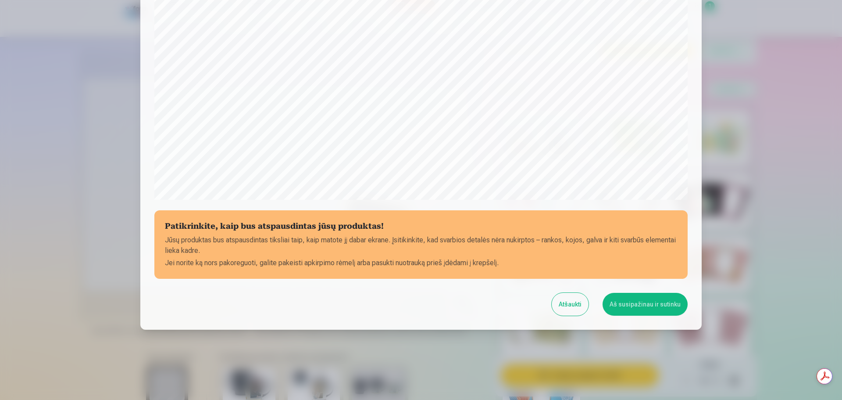
click at [630, 304] on button "Aš susipažinau ir sutinku" at bounding box center [645, 304] width 85 height 23
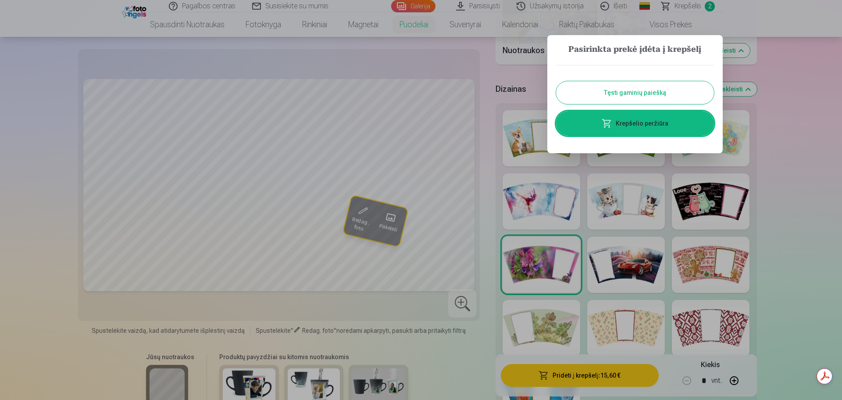
click at [624, 93] on button "Tęsti gaminių paiešką" at bounding box center [635, 92] width 158 height 23
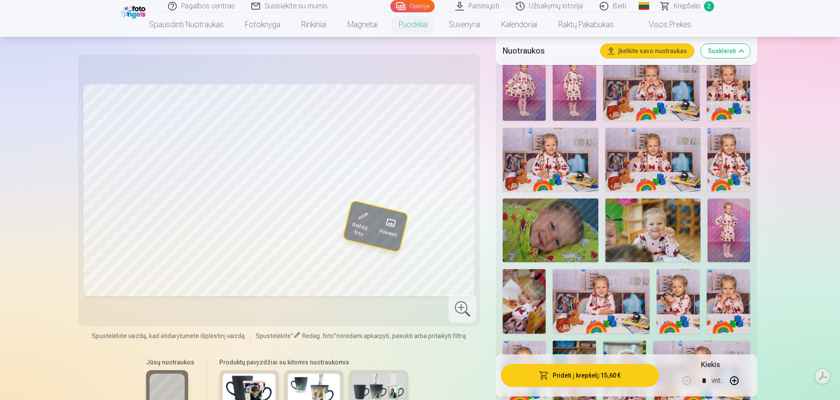
scroll to position [263, 0]
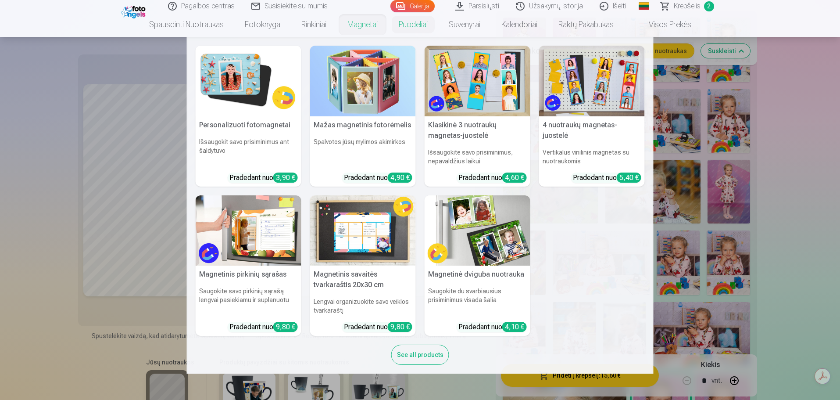
click at [353, 25] on link "Magnetai" at bounding box center [362, 24] width 51 height 25
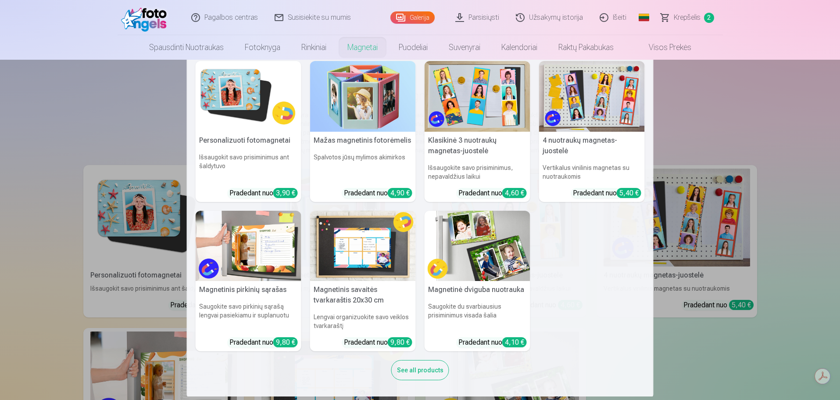
scroll to position [9, 0]
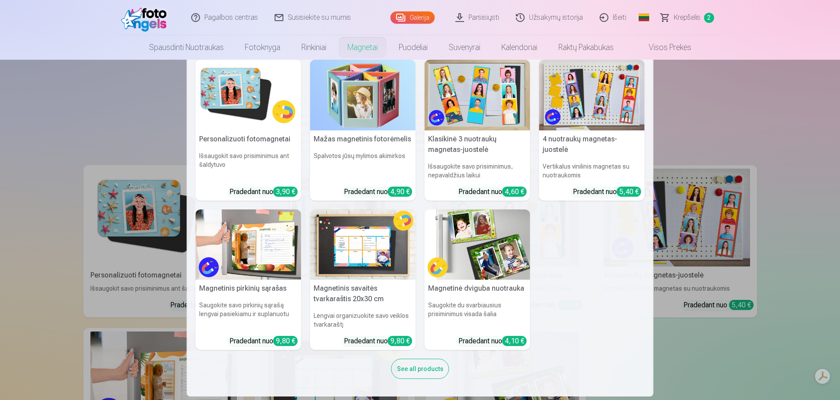
click at [725, 123] on nav "Personalizuoti fotomagnetai Išsaugokit savo prisiminimus ant šaldytuvo Pradedan…" at bounding box center [420, 228] width 840 height 337
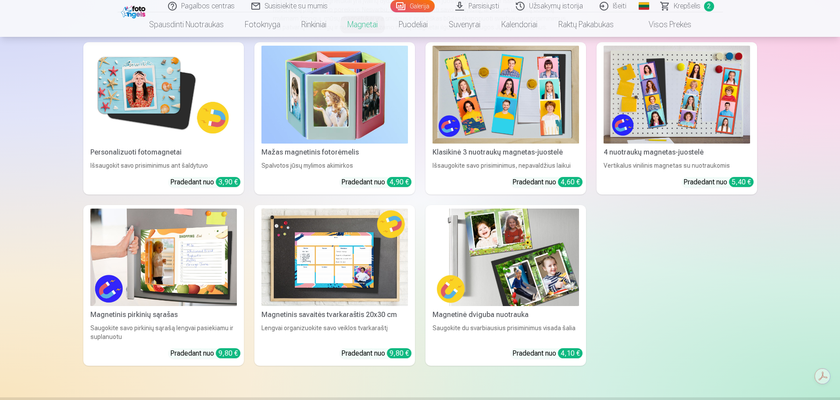
scroll to position [132, 0]
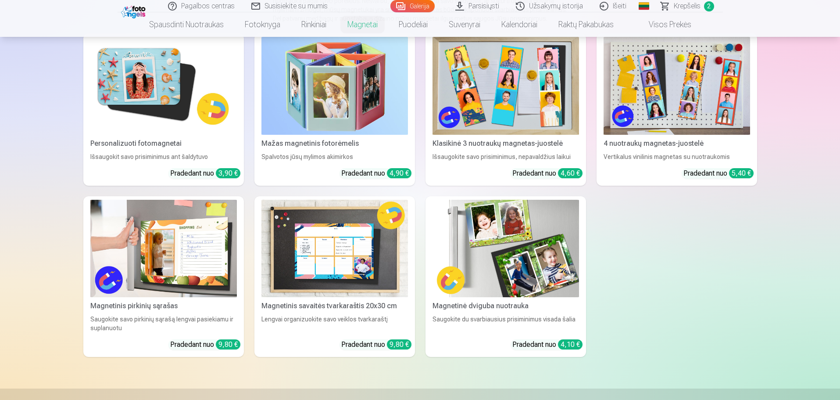
click at [154, 112] on img at bounding box center [163, 86] width 147 height 98
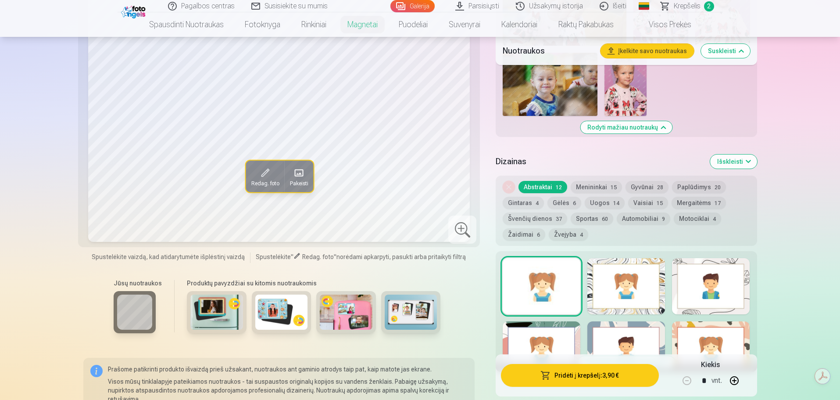
scroll to position [746, 0]
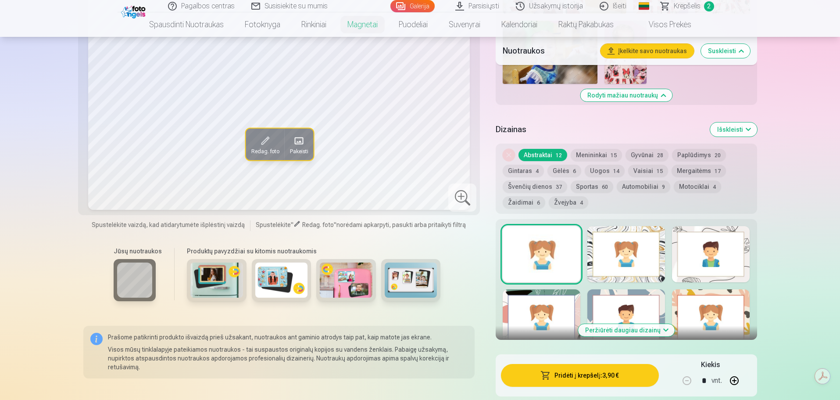
click at [587, 156] on button "Menininkai 15" at bounding box center [596, 155] width 51 height 12
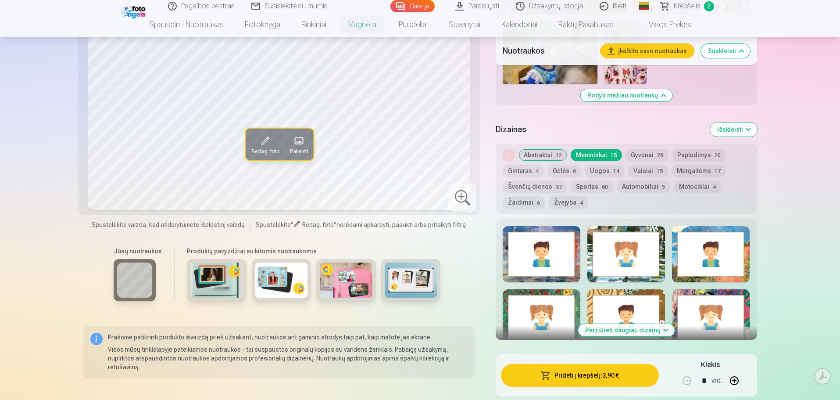
click at [649, 154] on button "Gyvūnai 28" at bounding box center [647, 155] width 43 height 12
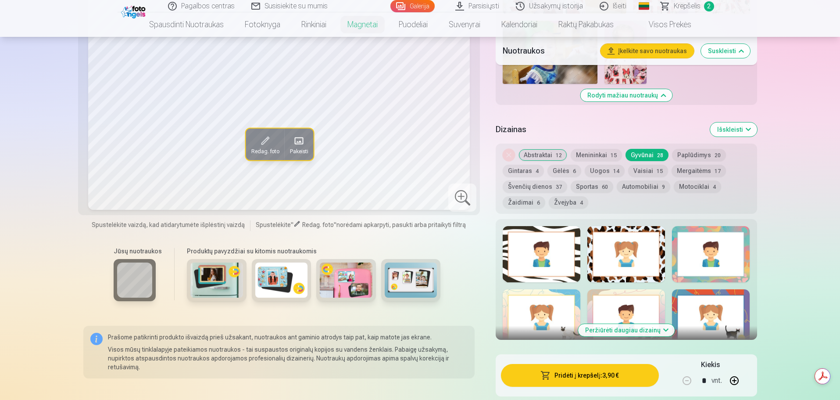
click at [601, 155] on button "Menininkai 15" at bounding box center [596, 155] width 51 height 12
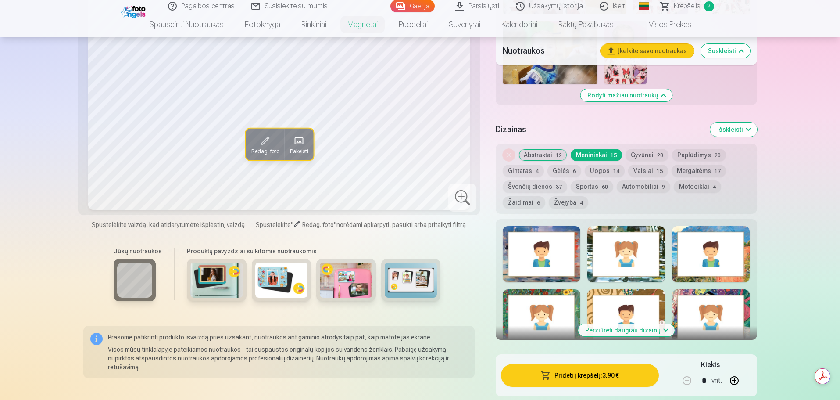
click at [556, 158] on span "12" at bounding box center [559, 155] width 6 height 6
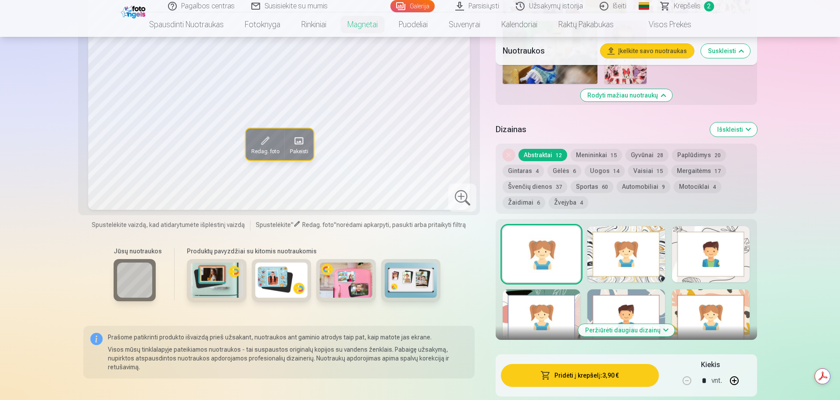
click at [698, 158] on button "Paplūdimys 20" at bounding box center [699, 155] width 54 height 12
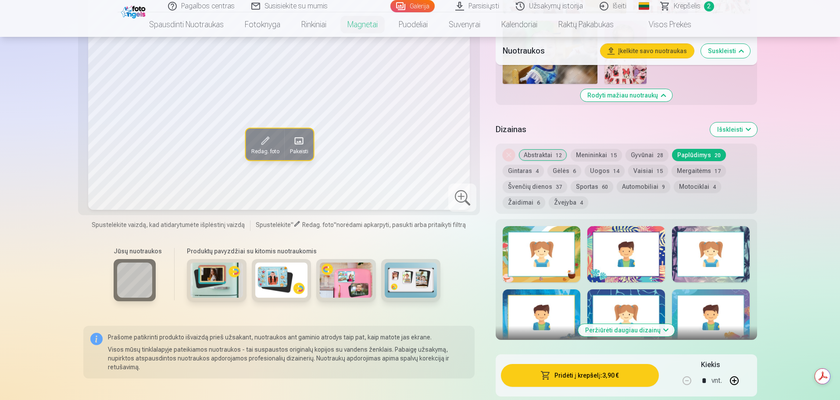
click at [519, 172] on button "Gintaras 4" at bounding box center [523, 171] width 41 height 12
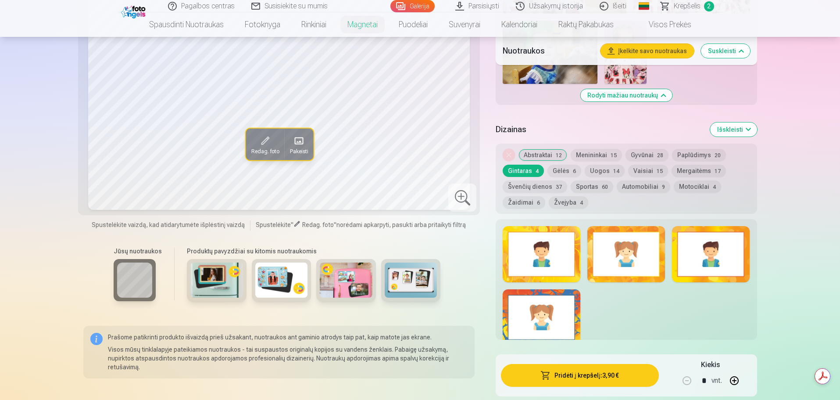
click at [566, 172] on button "Gėlės 6" at bounding box center [565, 171] width 34 height 12
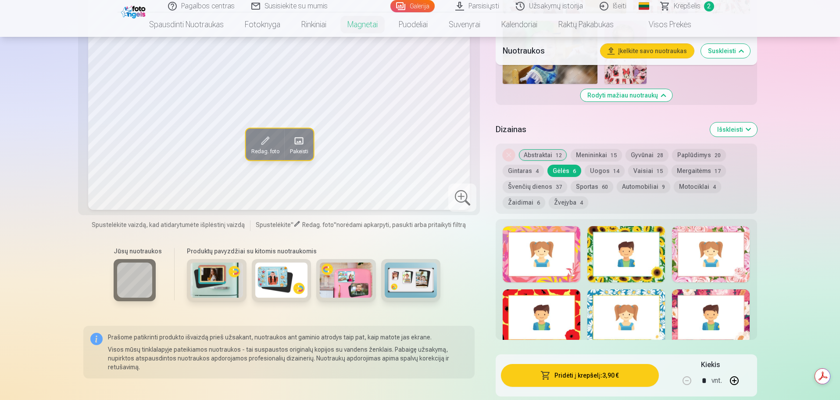
click at [604, 171] on button "Uogos 14" at bounding box center [605, 171] width 40 height 12
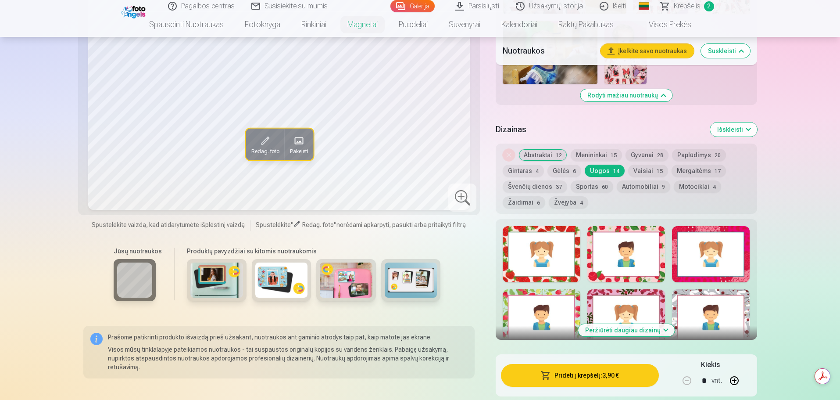
click at [640, 171] on button "Vaisiai 15" at bounding box center [648, 171] width 40 height 12
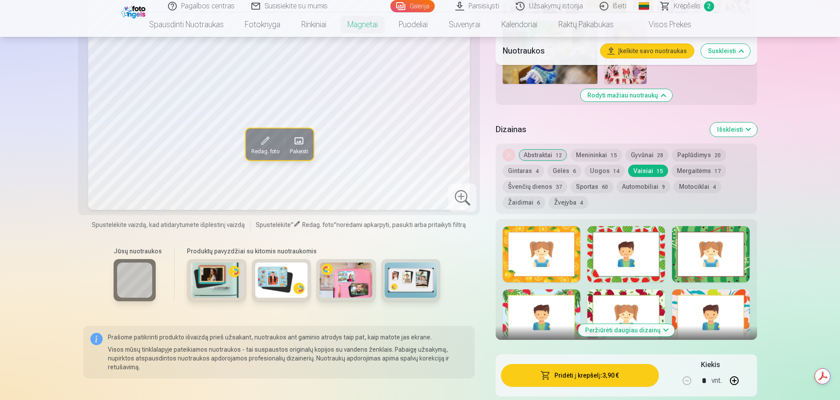
click at [687, 172] on button "Mergaitėms 17" at bounding box center [699, 171] width 54 height 12
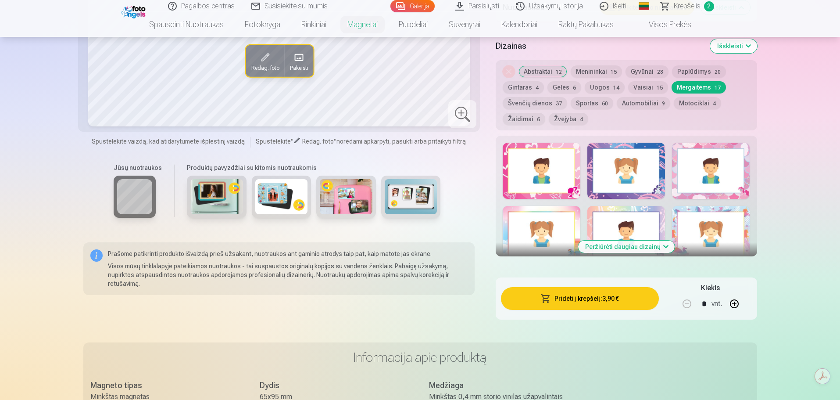
scroll to position [834, 0]
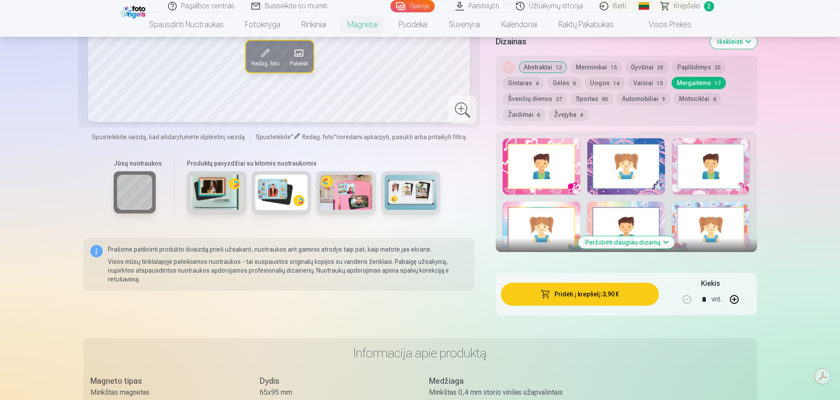
click at [648, 243] on button "Peržiūrėti daugiau dizainų" at bounding box center [626, 242] width 97 height 12
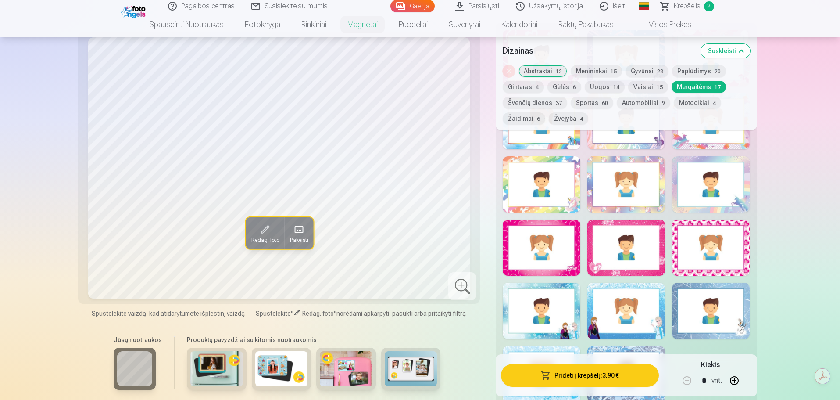
scroll to position [921, 0]
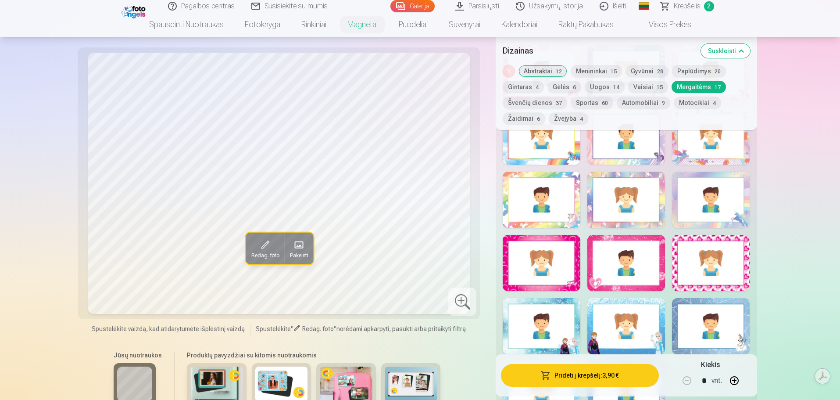
click at [610, 247] on div at bounding box center [626, 263] width 78 height 56
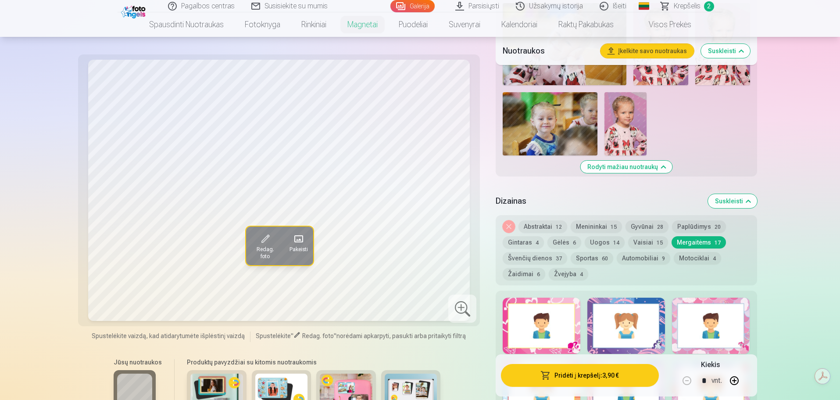
scroll to position [614, 0]
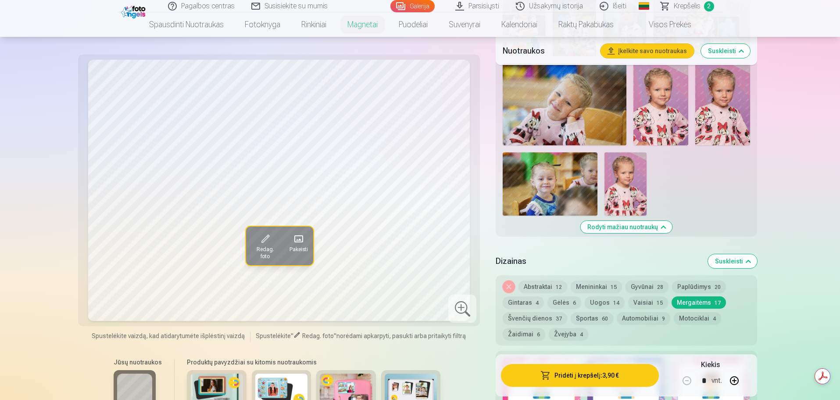
click at [643, 187] on img at bounding box center [626, 183] width 42 height 63
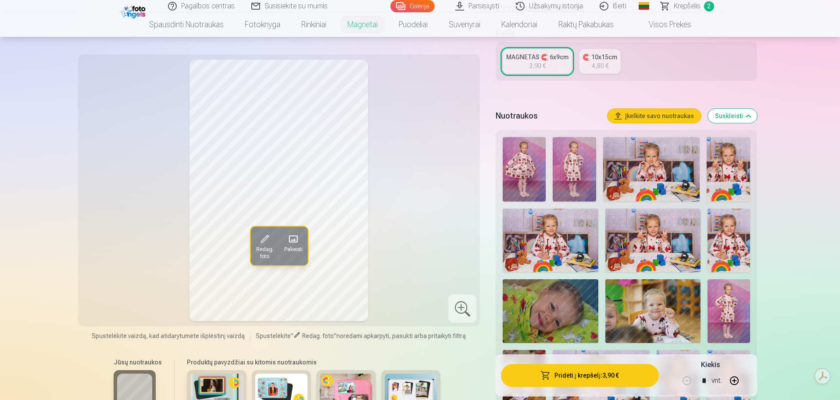
scroll to position [175, 0]
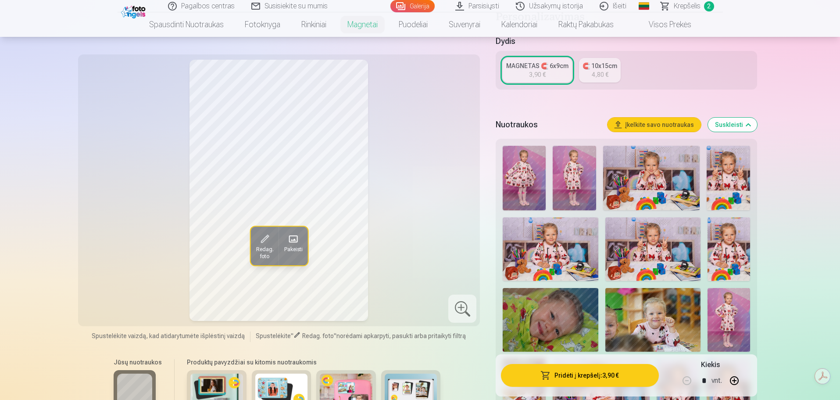
click at [570, 186] on img at bounding box center [574, 178] width 43 height 64
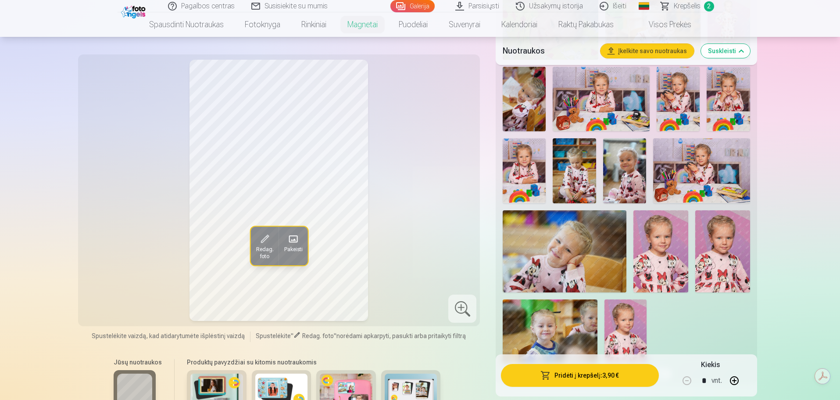
scroll to position [483, 0]
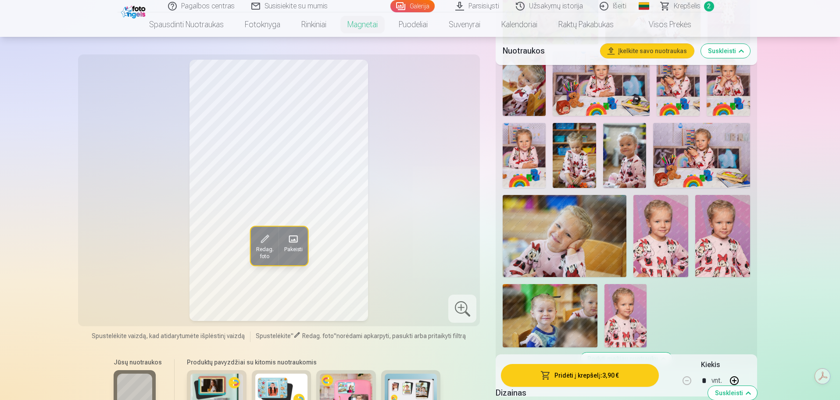
click at [667, 260] on img at bounding box center [661, 236] width 55 height 82
click at [622, 330] on img at bounding box center [626, 315] width 42 height 63
click at [674, 250] on img at bounding box center [661, 236] width 55 height 82
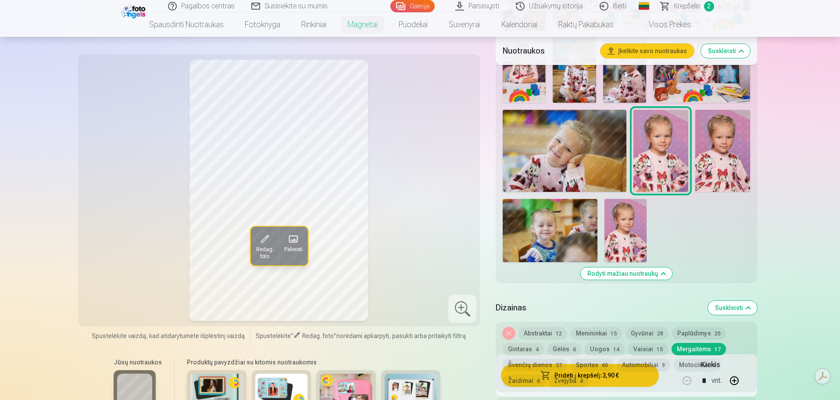
scroll to position [570, 0]
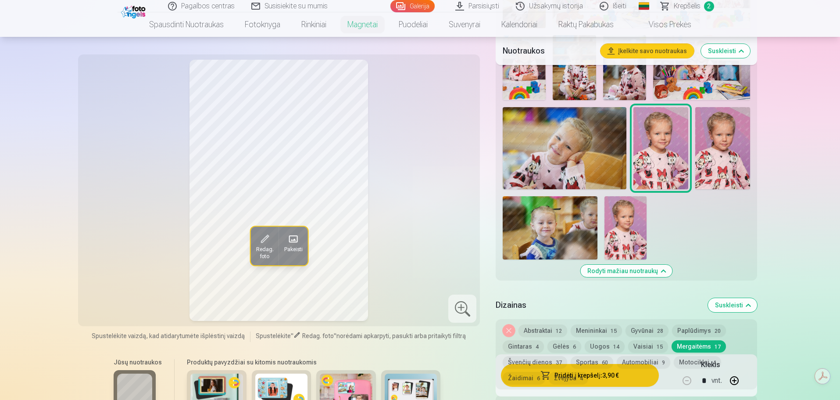
click at [584, 375] on button "Žvejyba 4" at bounding box center [568, 378] width 39 height 12
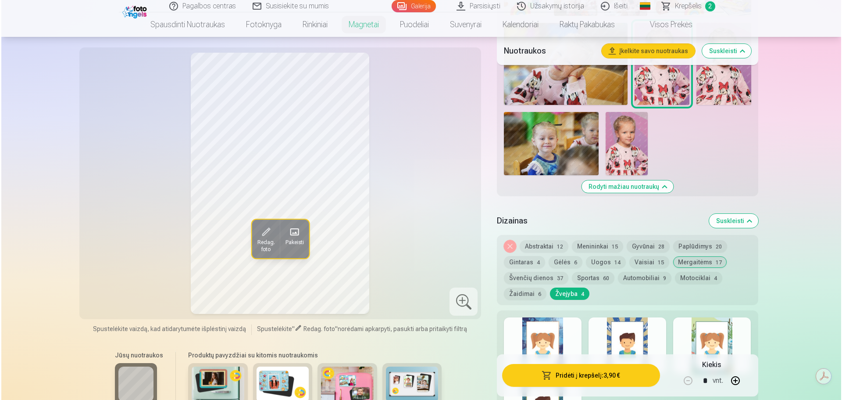
scroll to position [658, 0]
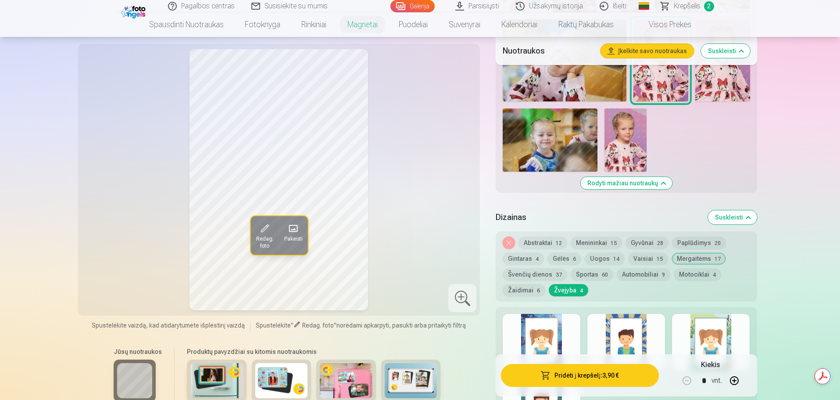
click at [573, 376] on button "Pridėti į krepšelį : 3,90 €" at bounding box center [580, 375] width 158 height 23
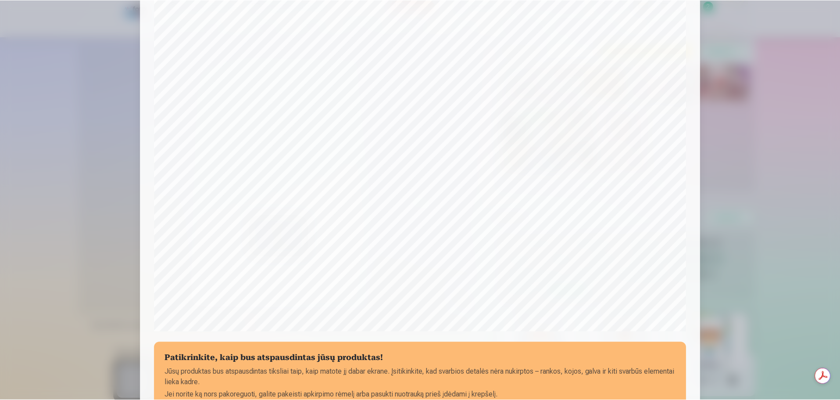
scroll to position [188, 0]
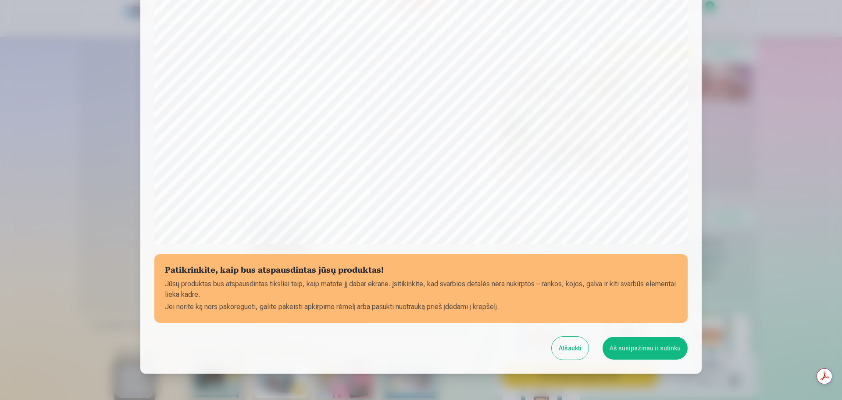
click at [650, 352] on button "Aš susipažinau ir sutinku" at bounding box center [645, 348] width 85 height 23
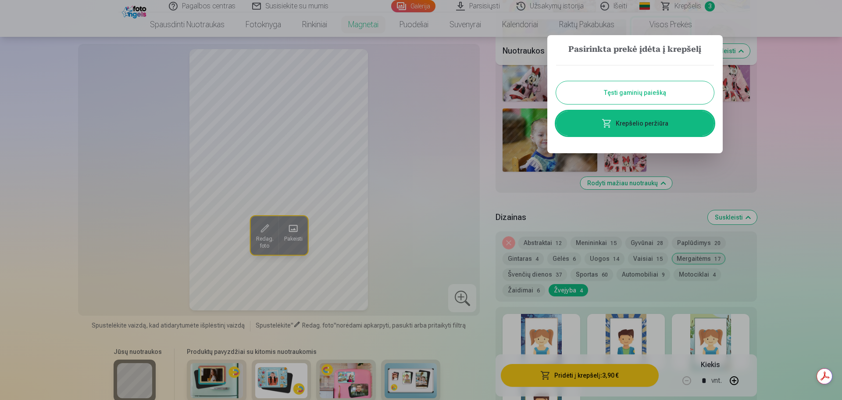
click at [625, 93] on button "Tęsti gaminių paiešką" at bounding box center [635, 92] width 158 height 23
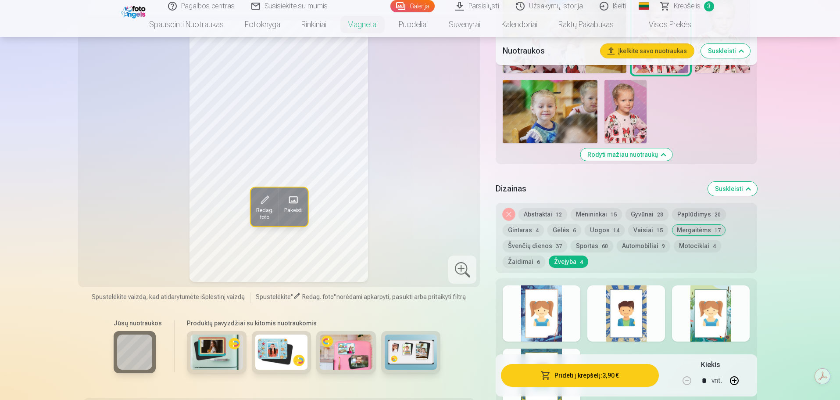
scroll to position [702, 0]
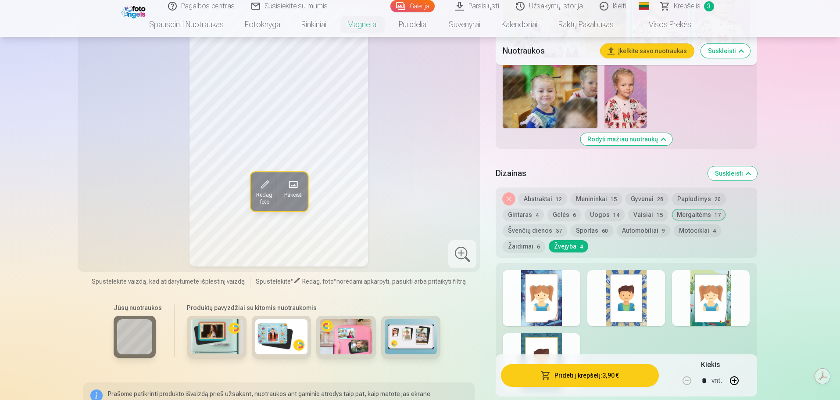
click at [530, 231] on button "Švenčių dienos 37" at bounding box center [535, 230] width 64 height 12
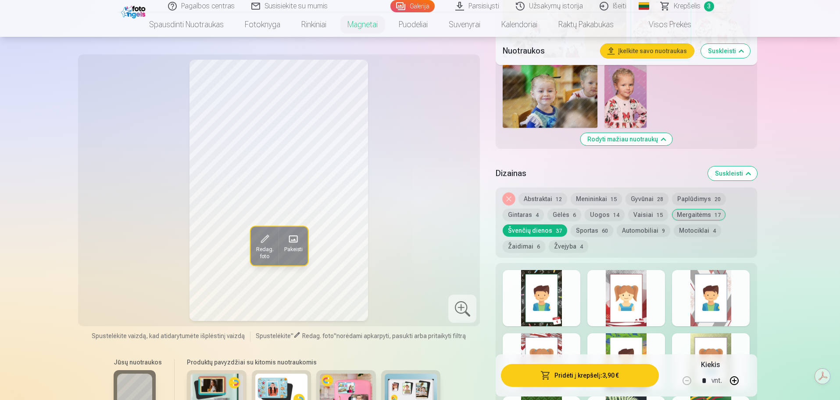
click at [517, 244] on button "Žaidimai 6" at bounding box center [524, 246] width 43 height 12
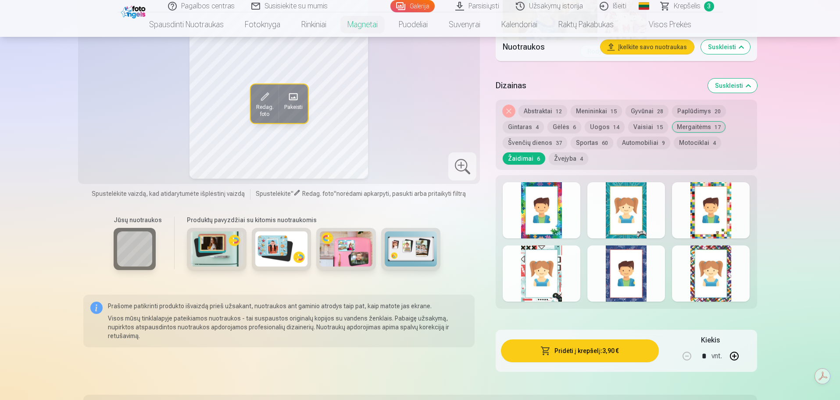
scroll to position [746, 0]
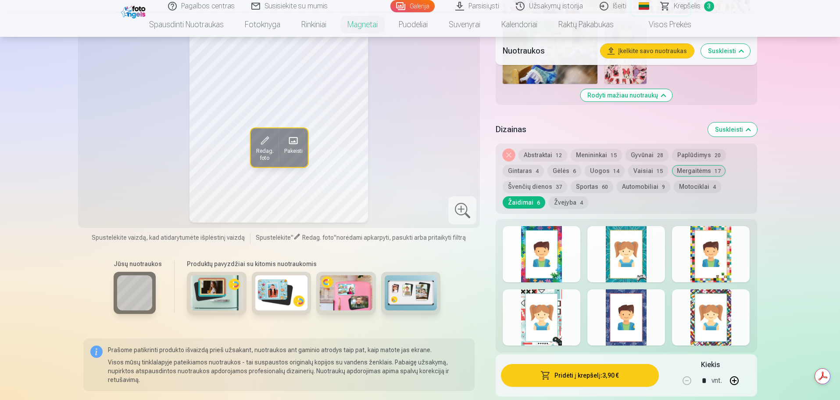
click at [531, 186] on button "Švenčių dienos 37" at bounding box center [535, 186] width 64 height 12
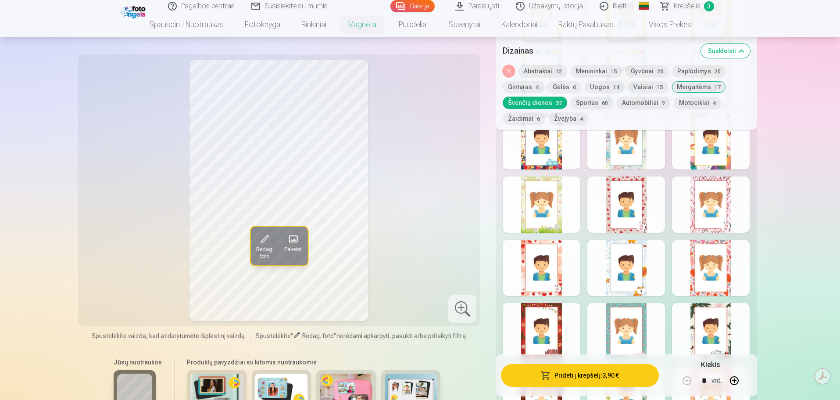
scroll to position [1185, 0]
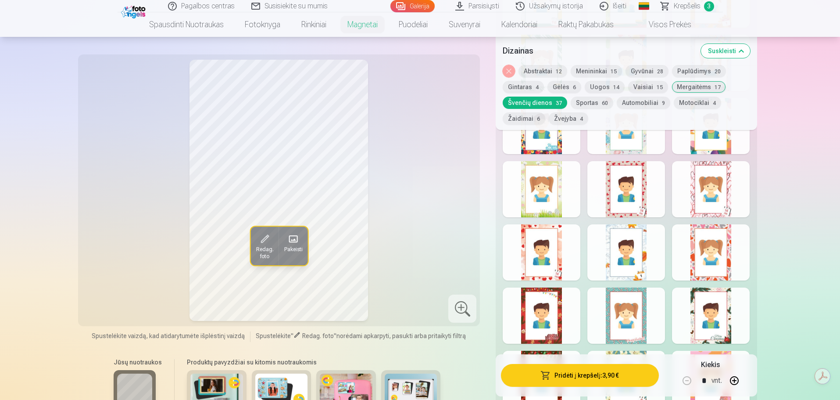
click at [541, 261] on div at bounding box center [542, 252] width 78 height 56
